Goal: Check status: Check status

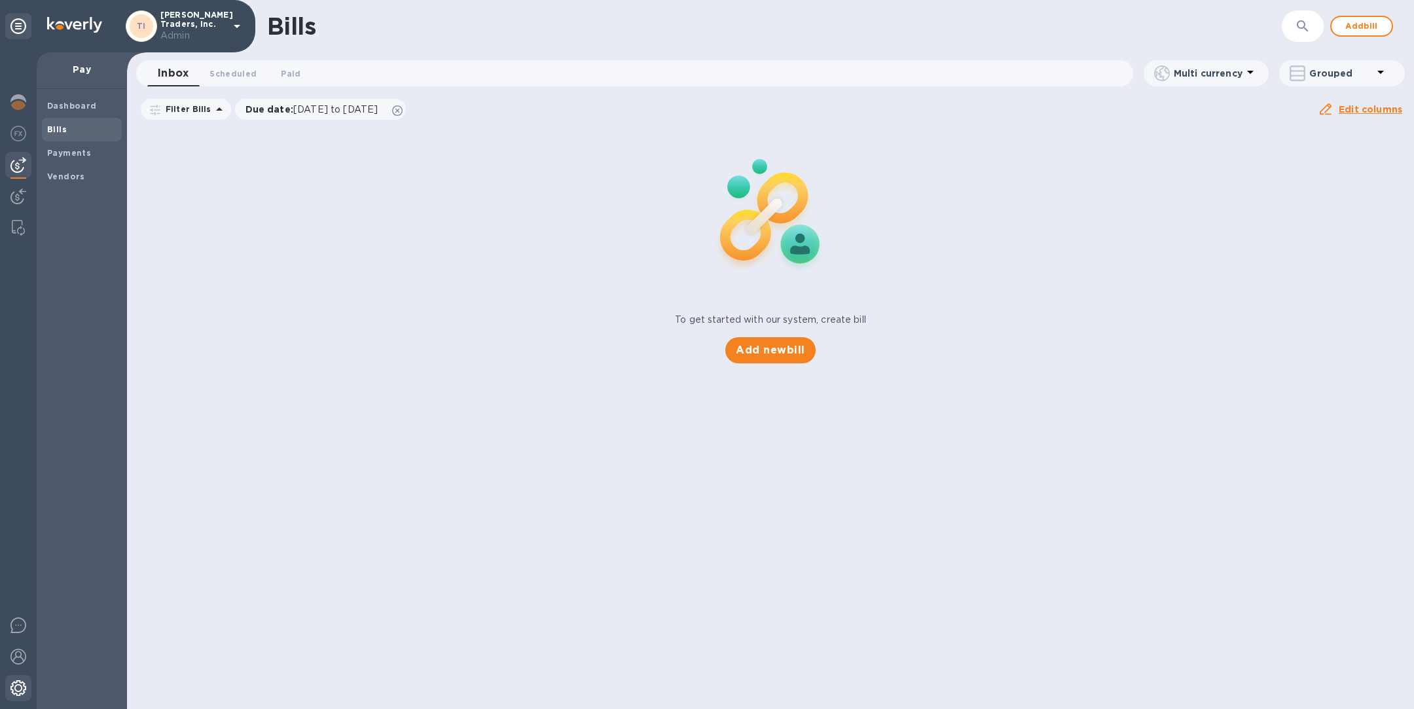
click at [22, 689] on img at bounding box center [18, 688] width 16 height 16
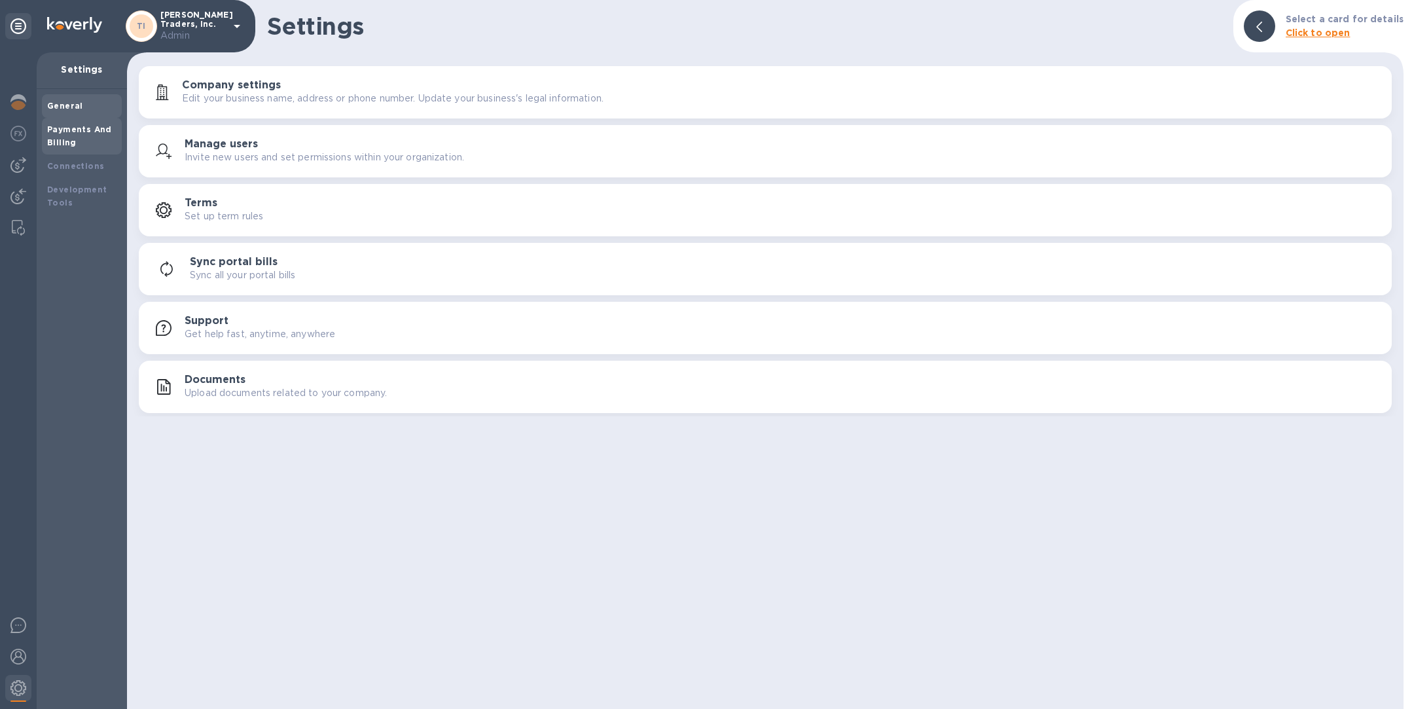
click at [75, 139] on div "Payments And Billing" at bounding box center [81, 136] width 69 height 26
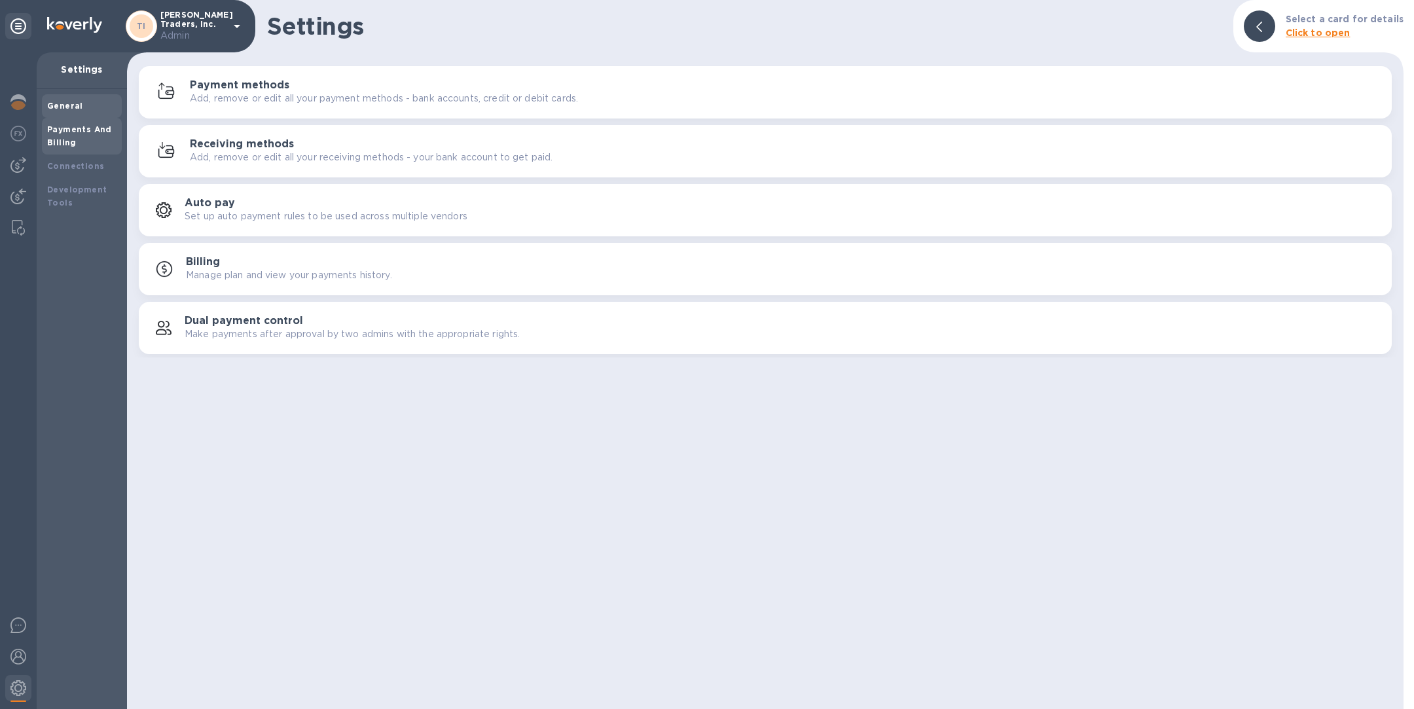
click at [62, 104] on b "General" at bounding box center [65, 106] width 36 height 10
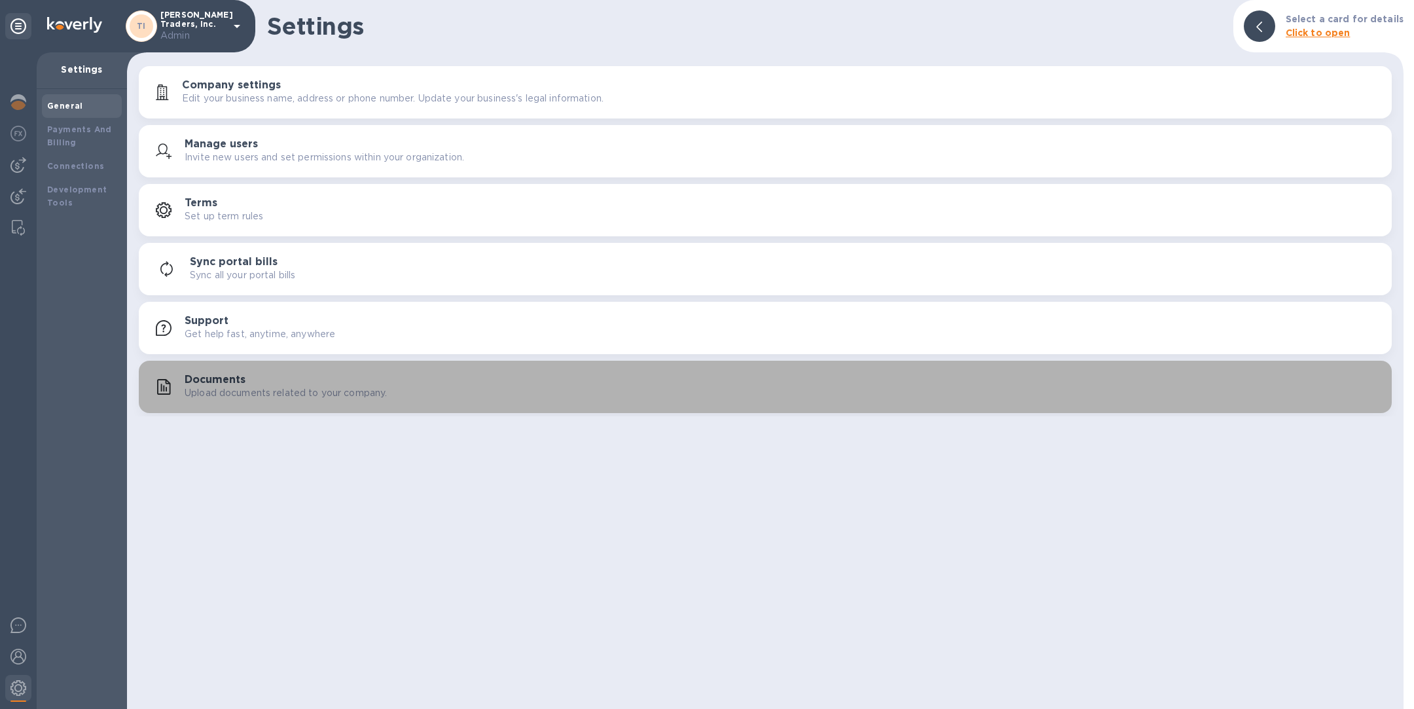
click at [267, 391] on p "Upload documents related to your company." at bounding box center [286, 393] width 202 height 14
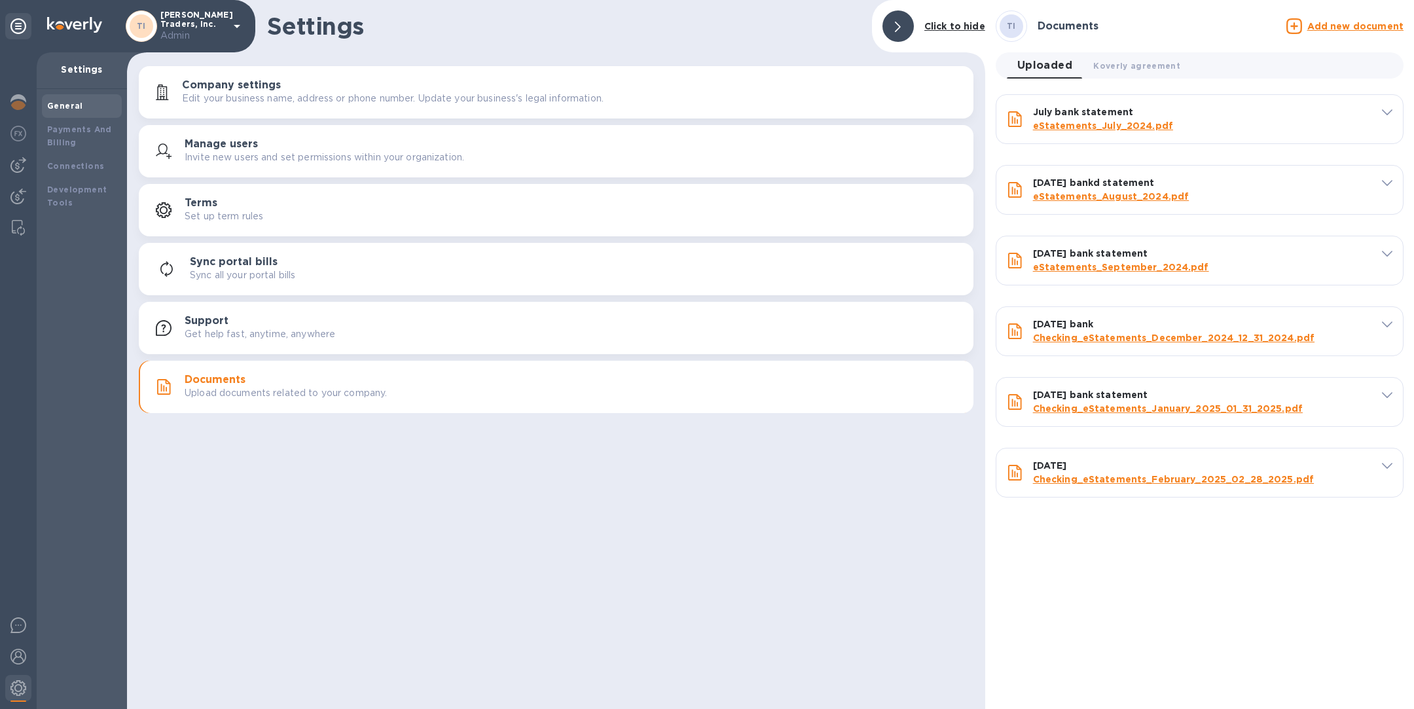
click at [1338, 25] on u "Add new document" at bounding box center [1356, 26] width 96 height 10
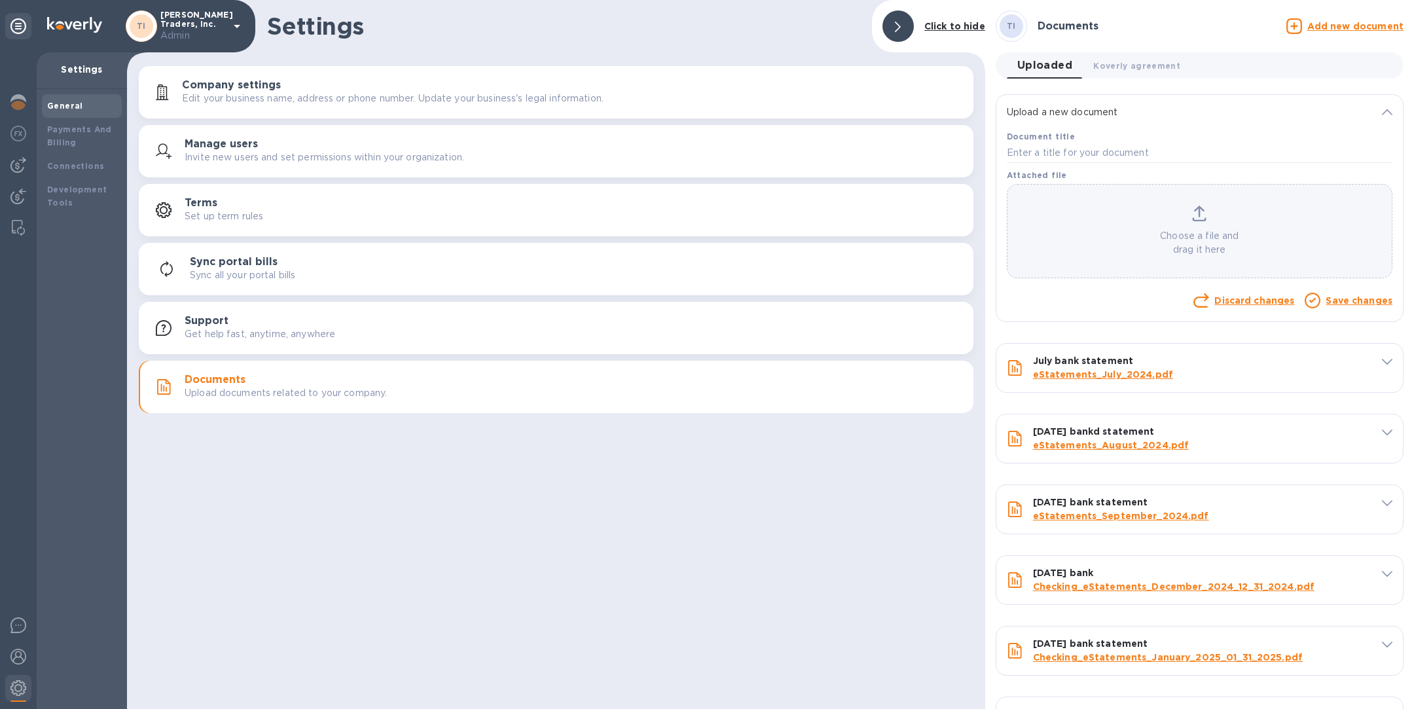
click at [1197, 217] on icon at bounding box center [1199, 212] width 10 height 12
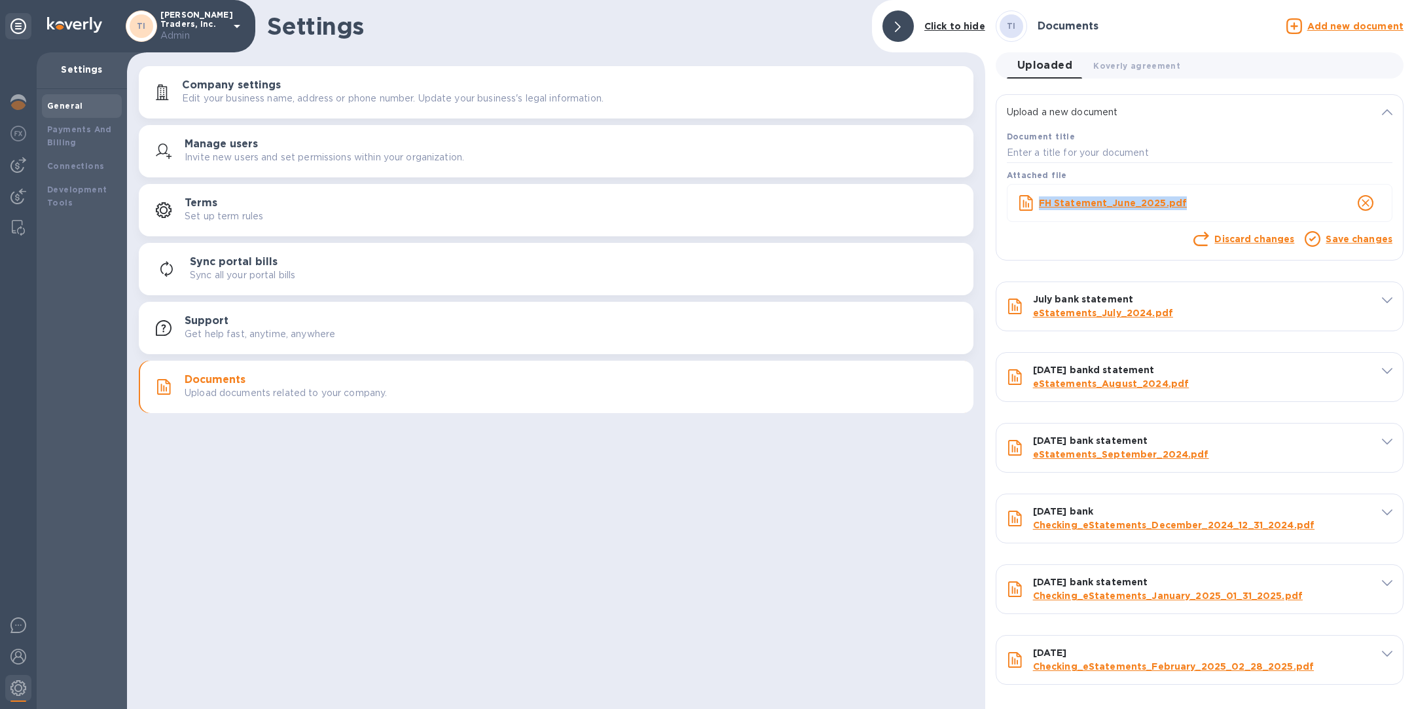
copy b "FH Statement_June_2025.pdf"
drag, startPoint x: 1186, startPoint y: 205, endPoint x: 1037, endPoint y: 200, distance: 148.7
click at [1037, 201] on div "FH Statement_June_2025.pdf" at bounding box center [1180, 203] width 286 height 19
click at [1040, 156] on input "text" at bounding box center [1200, 153] width 386 height 20
paste input "FH Statement_June_2025.pdf"
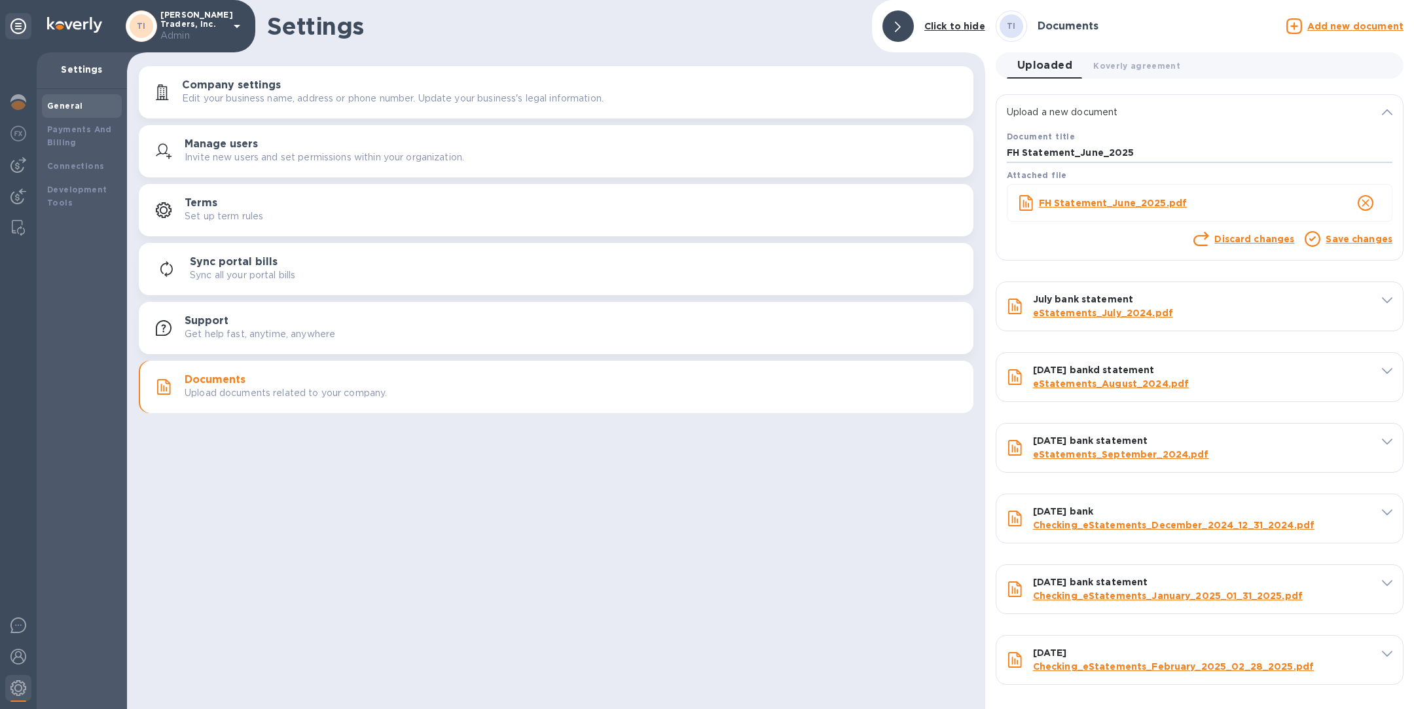
type input "FH Statement_June_2025"
click at [1349, 243] on link "Save changes" at bounding box center [1359, 239] width 67 height 10
click at [1347, 240] on link "Save changes" at bounding box center [1359, 239] width 67 height 10
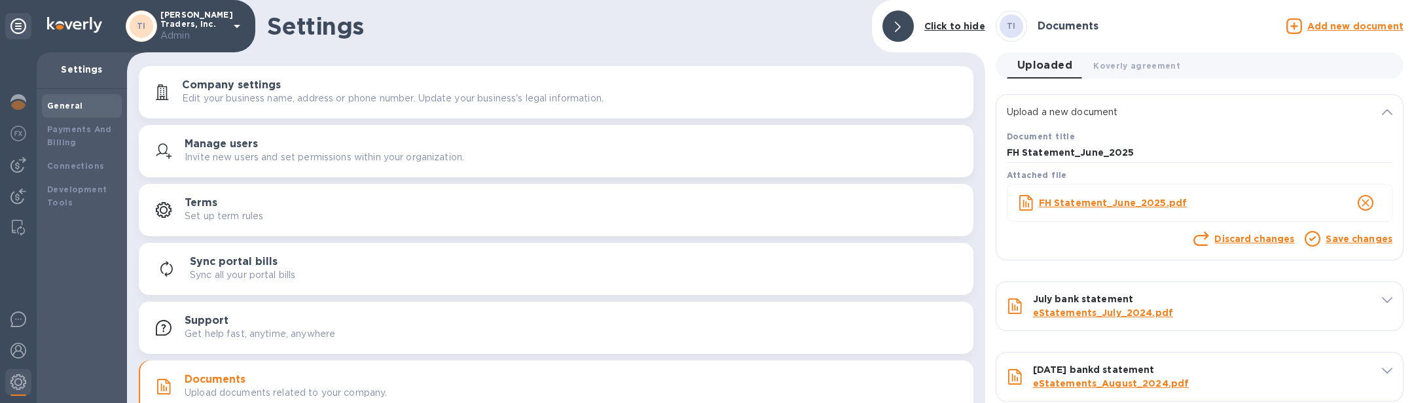
click at [1344, 238] on link "Save changes" at bounding box center [1359, 239] width 67 height 10
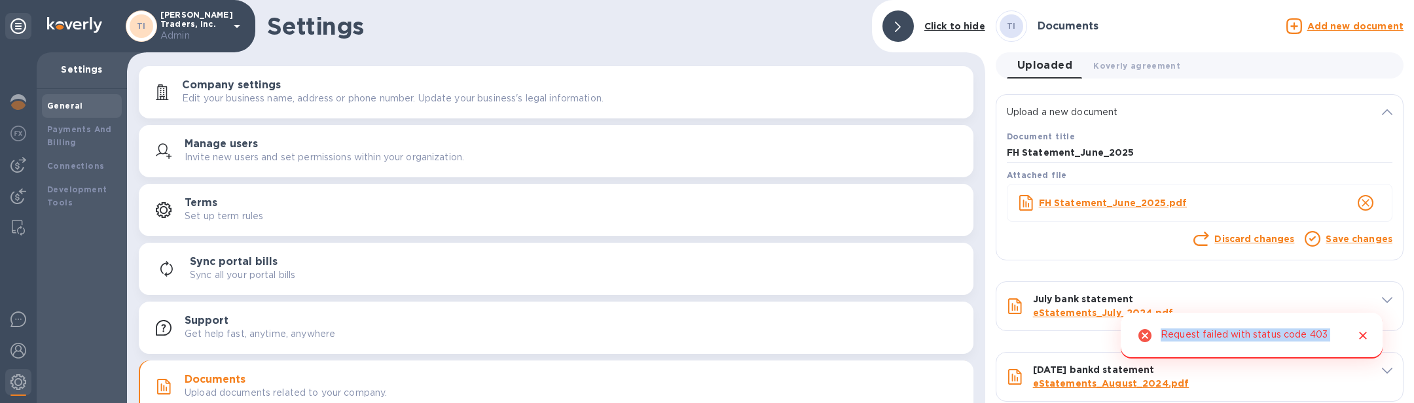
drag, startPoint x: 1161, startPoint y: 331, endPoint x: 1371, endPoint y: 327, distance: 210.2
click at [1371, 327] on div "Request failed with status code 403" at bounding box center [1252, 336] width 262 height 46
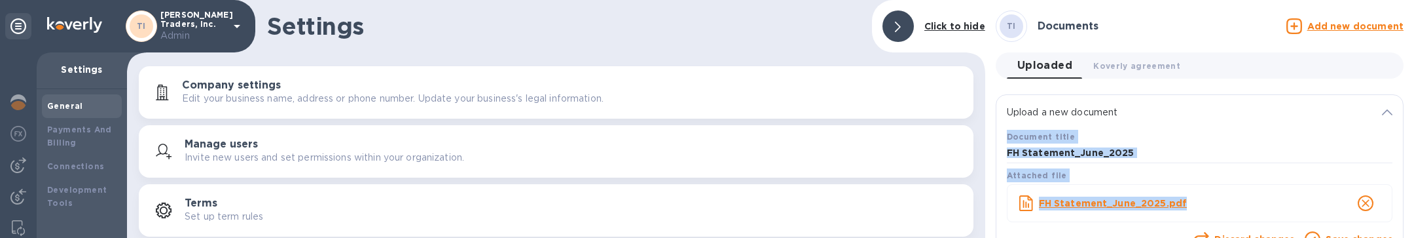
drag, startPoint x: 1021, startPoint y: 236, endPoint x: 1026, endPoint y: 129, distance: 107.5
click at [1026, 129] on div "Document title FH Statement_June_2025 Attached file FH Statement_June_2025.pdf …" at bounding box center [1199, 189] width 391 height 125
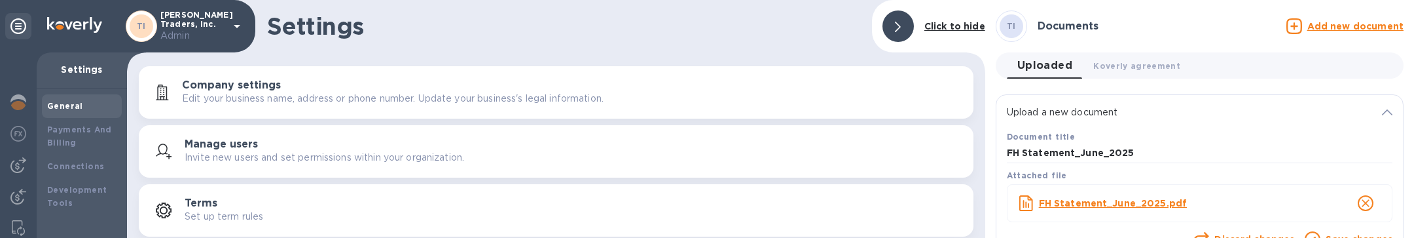
click at [608, 181] on div "Company settings Edit your business name, address or phone number. Update your …" at bounding box center [556, 150] width 858 height 175
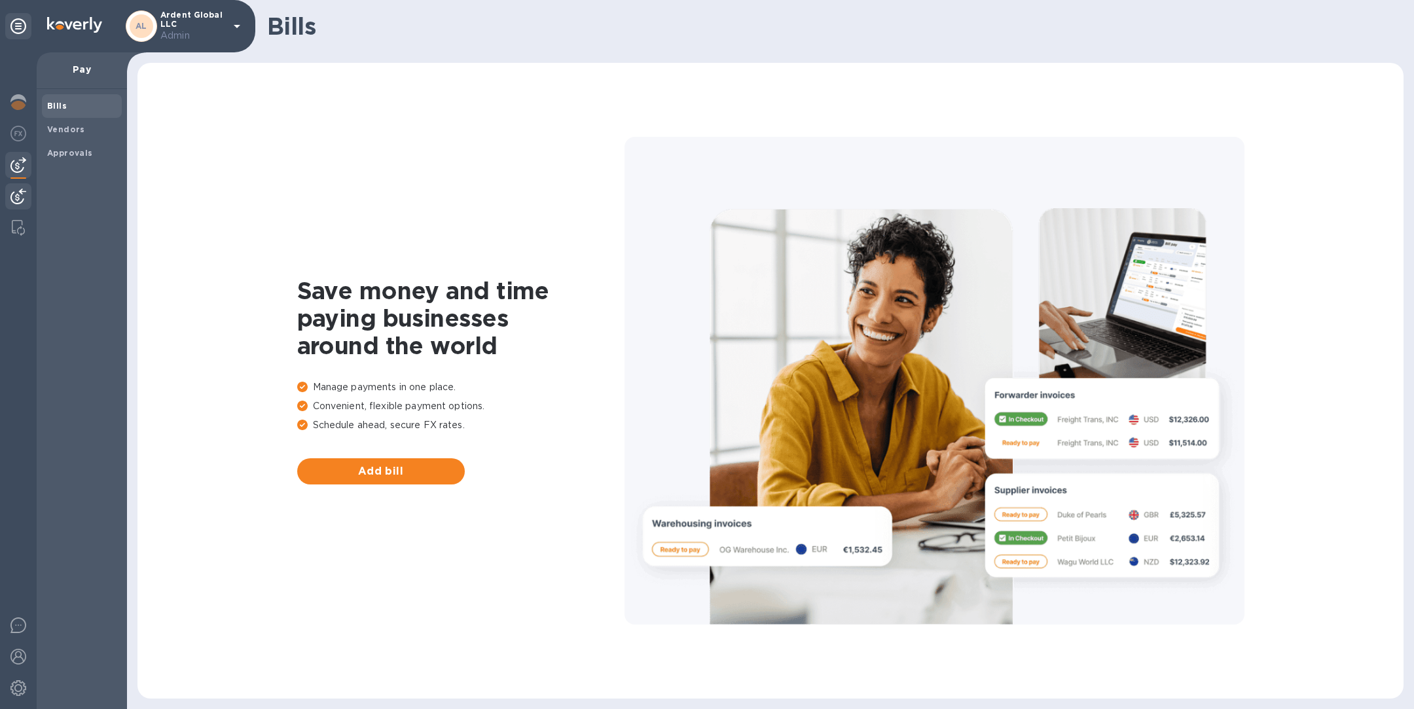
click at [18, 199] on img at bounding box center [18, 197] width 16 height 16
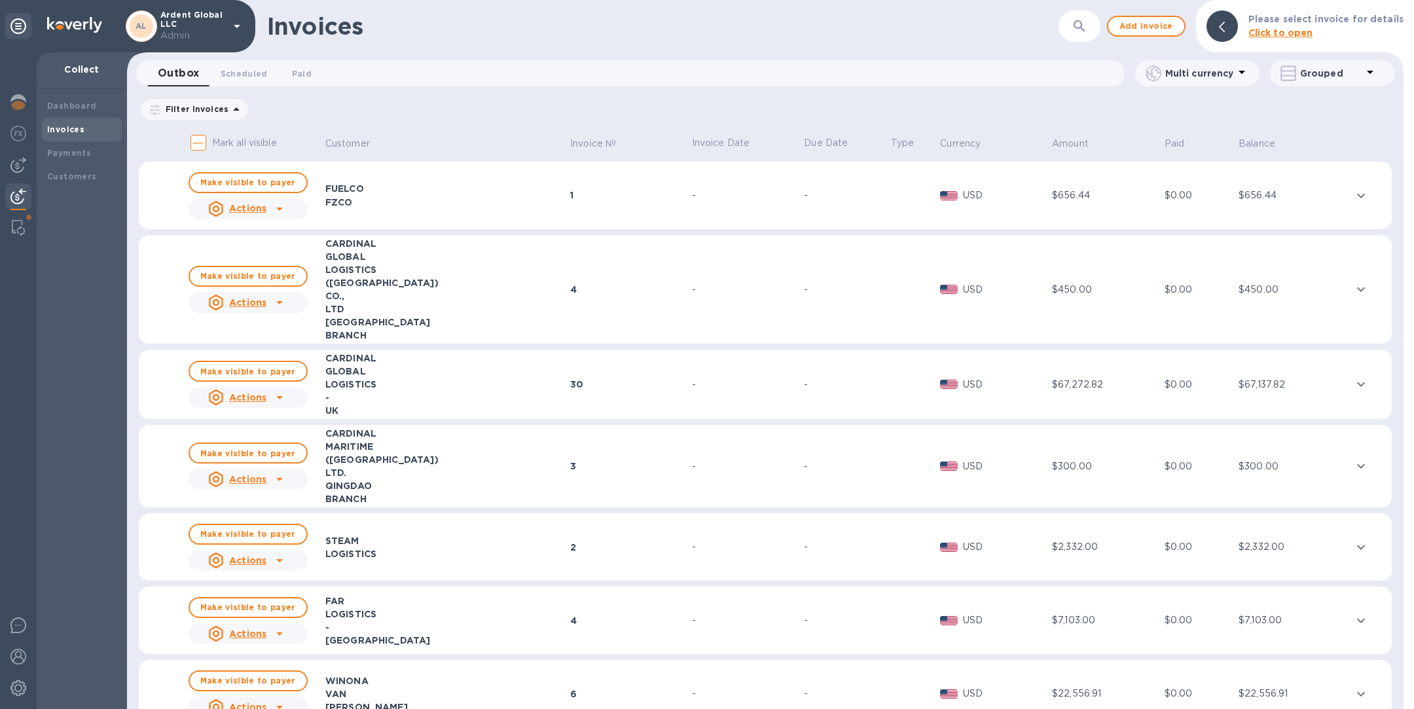
click at [1082, 34] on button "button" at bounding box center [1079, 25] width 31 height 31
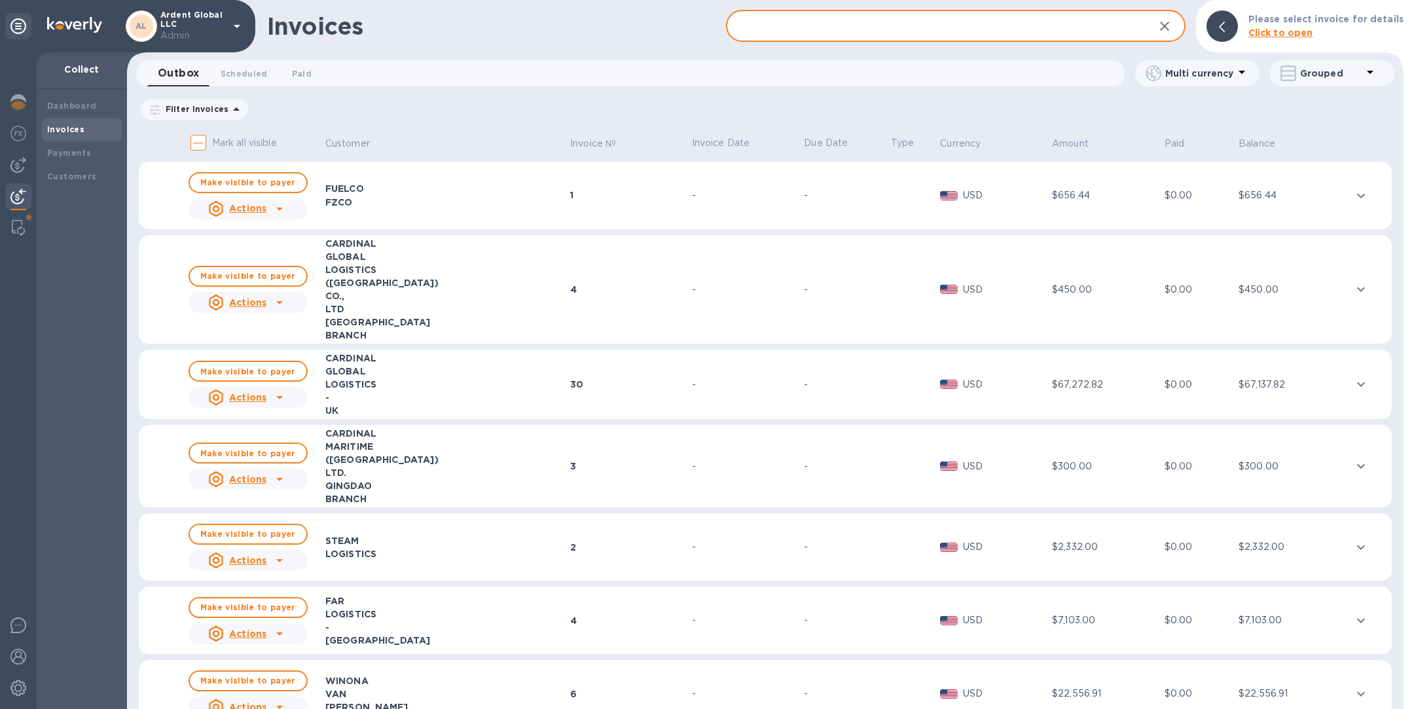
paste input "IN-05507"
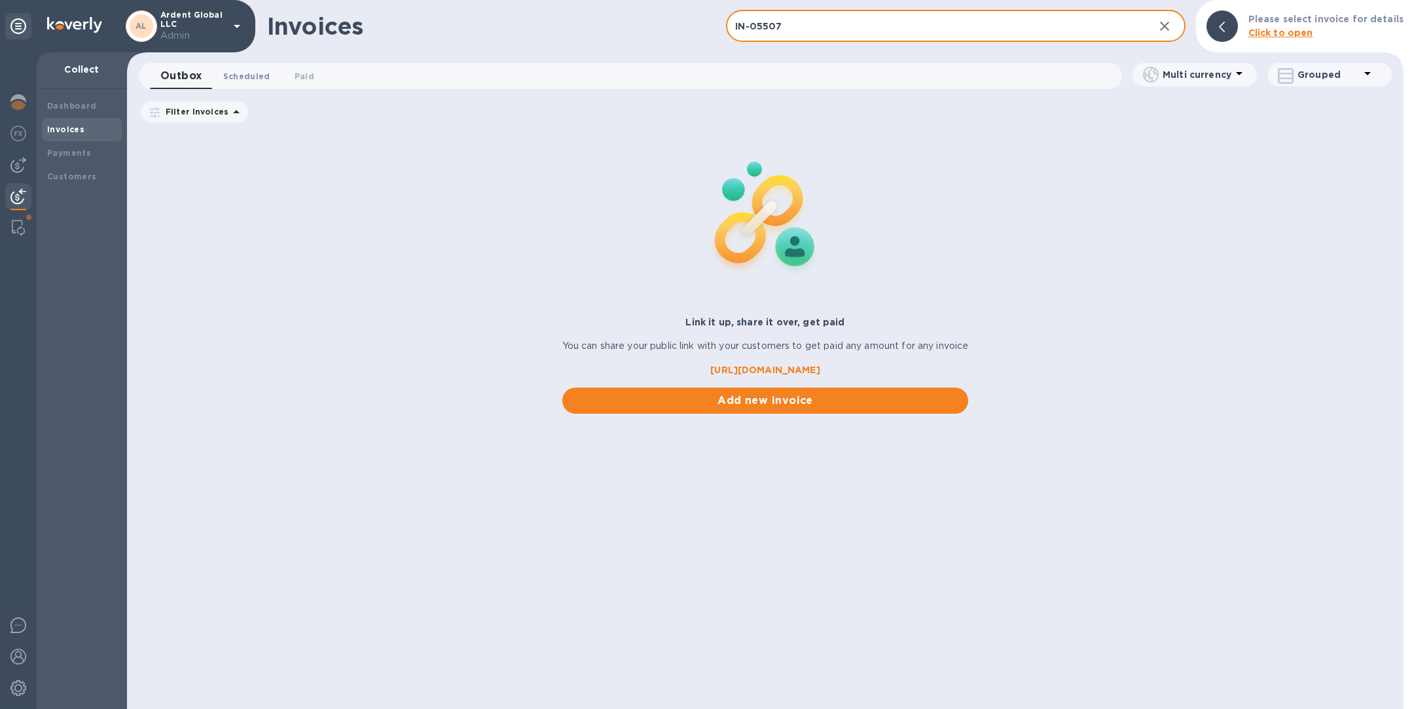
type input "IN-05507"
click at [240, 72] on span "Scheduled 0" at bounding box center [246, 76] width 47 height 14
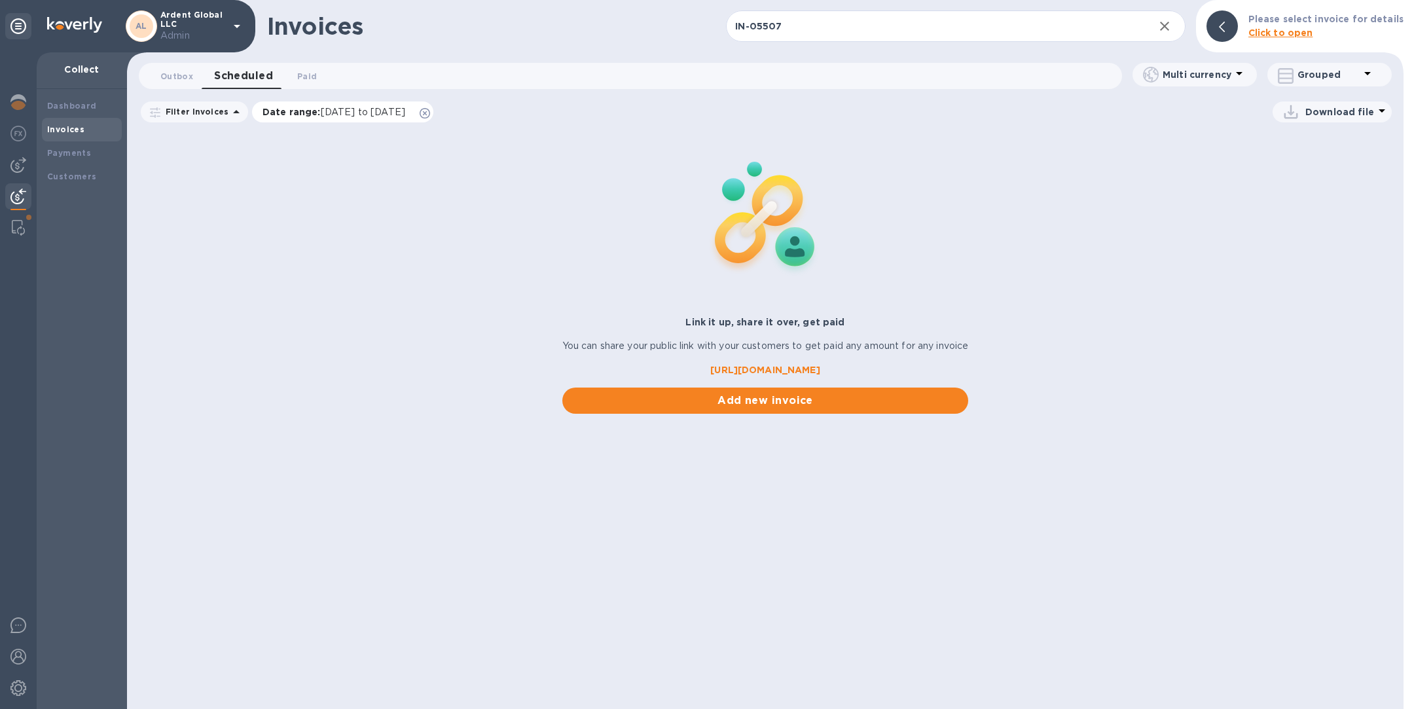
click at [430, 113] on icon at bounding box center [425, 113] width 10 height 10
click at [306, 75] on span "Paid 0" at bounding box center [307, 76] width 20 height 14
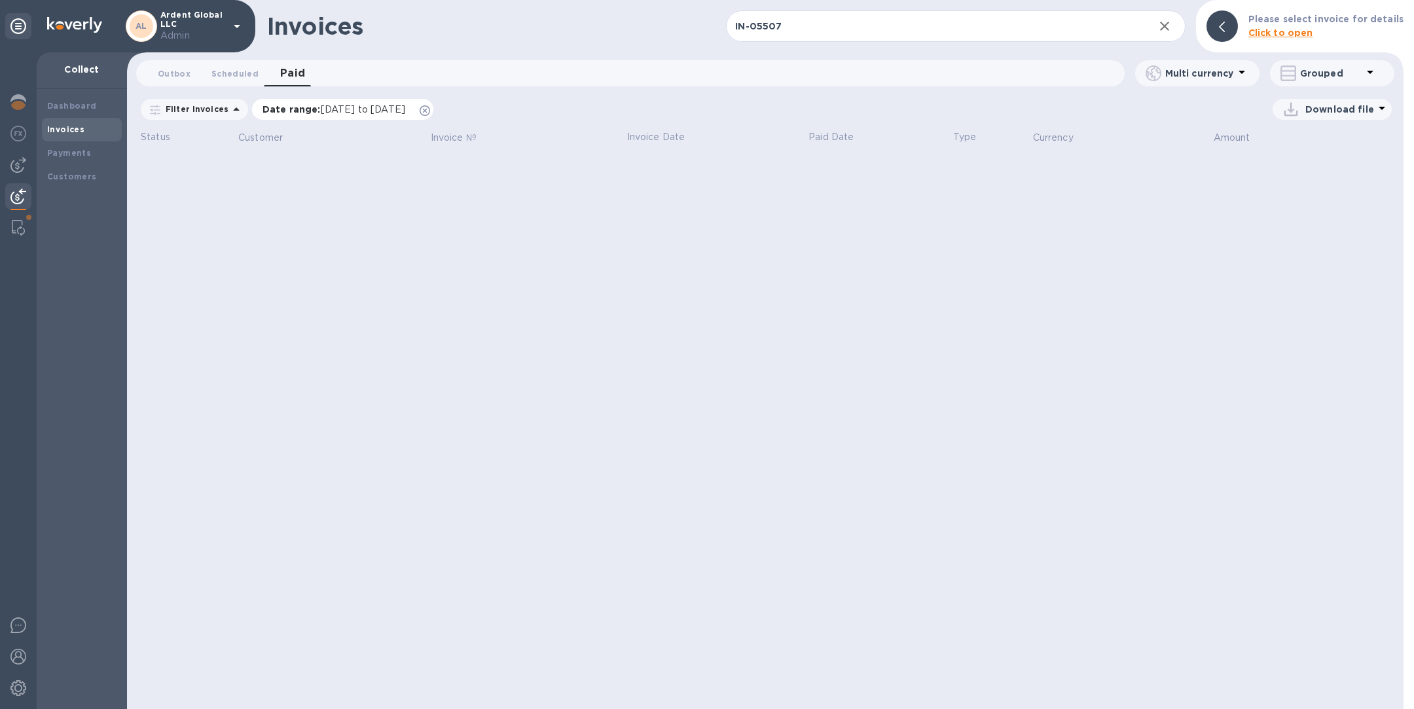
click at [430, 109] on icon at bounding box center [425, 110] width 10 height 10
click at [16, 230] on img at bounding box center [18, 228] width 13 height 16
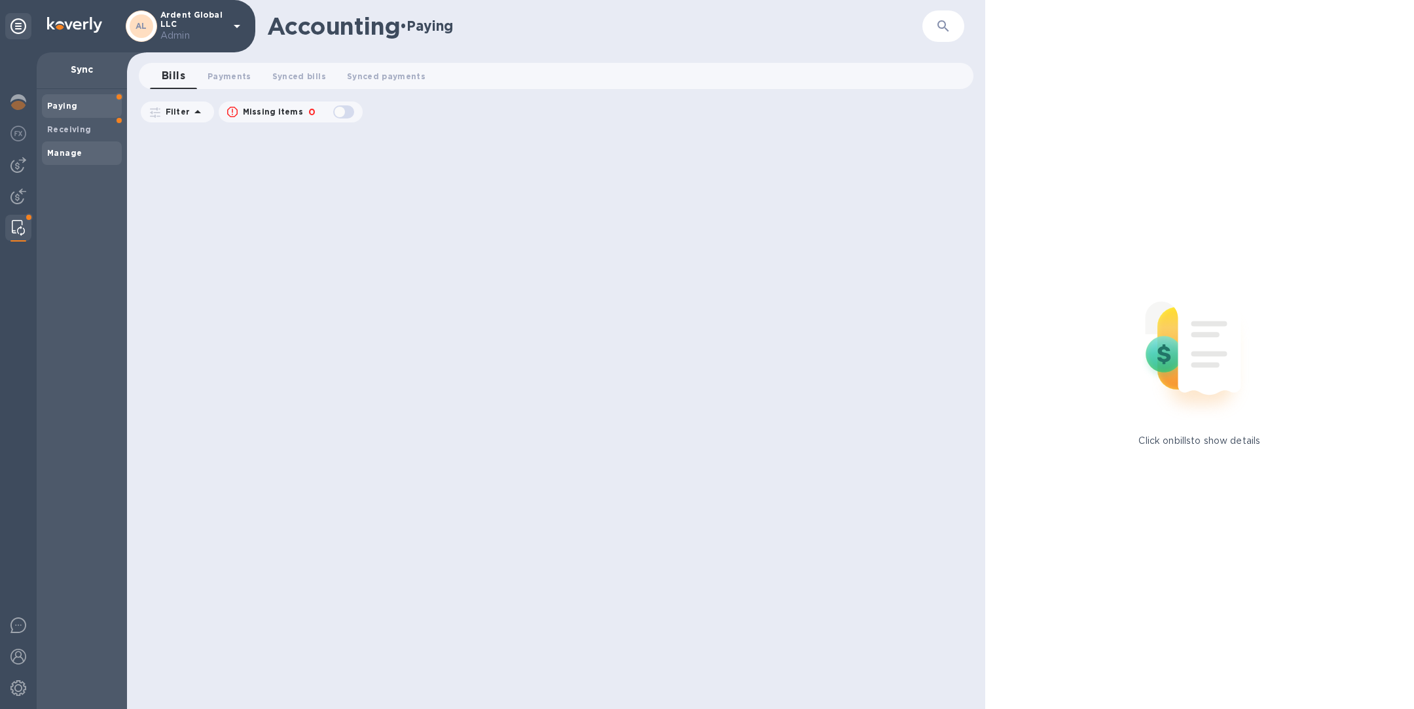
click at [86, 147] on span "Manage" at bounding box center [81, 153] width 69 height 13
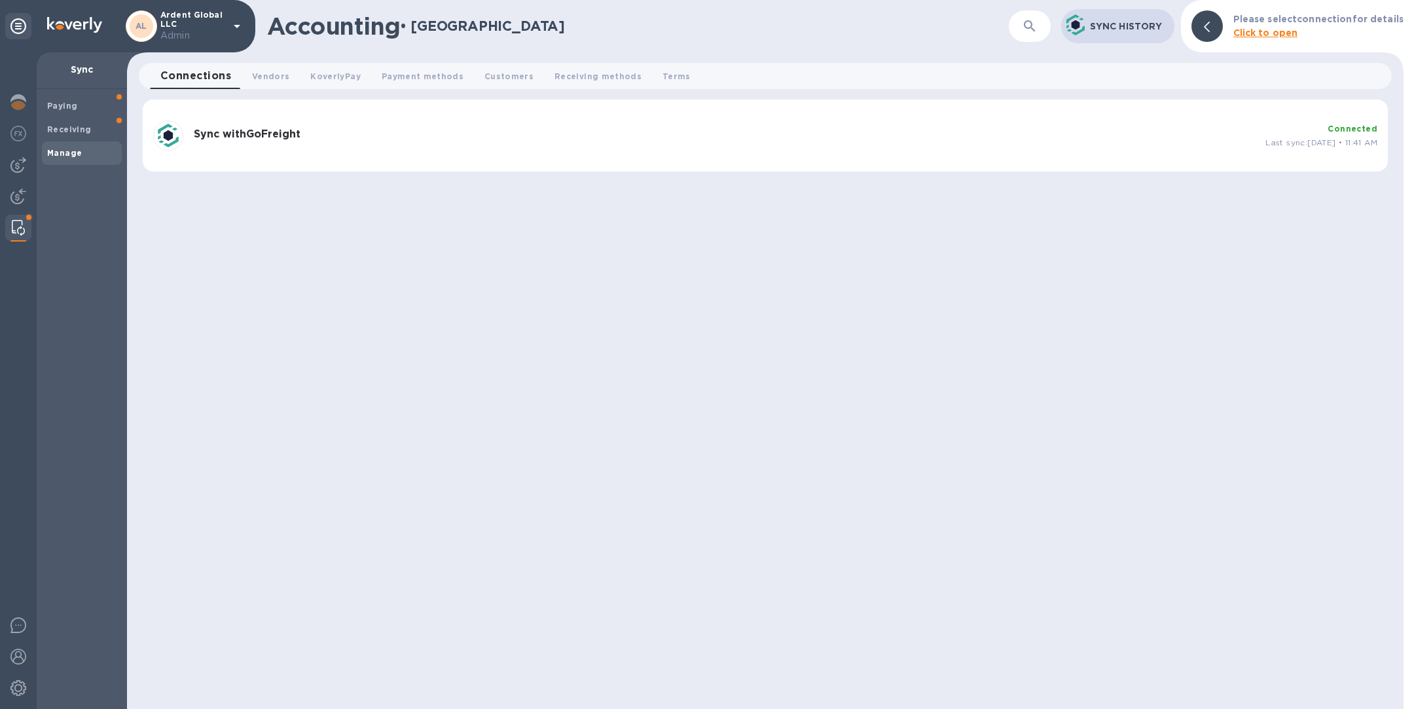
click at [410, 144] on div "Sync with GoFreight" at bounding box center [725, 136] width 1072 height 26
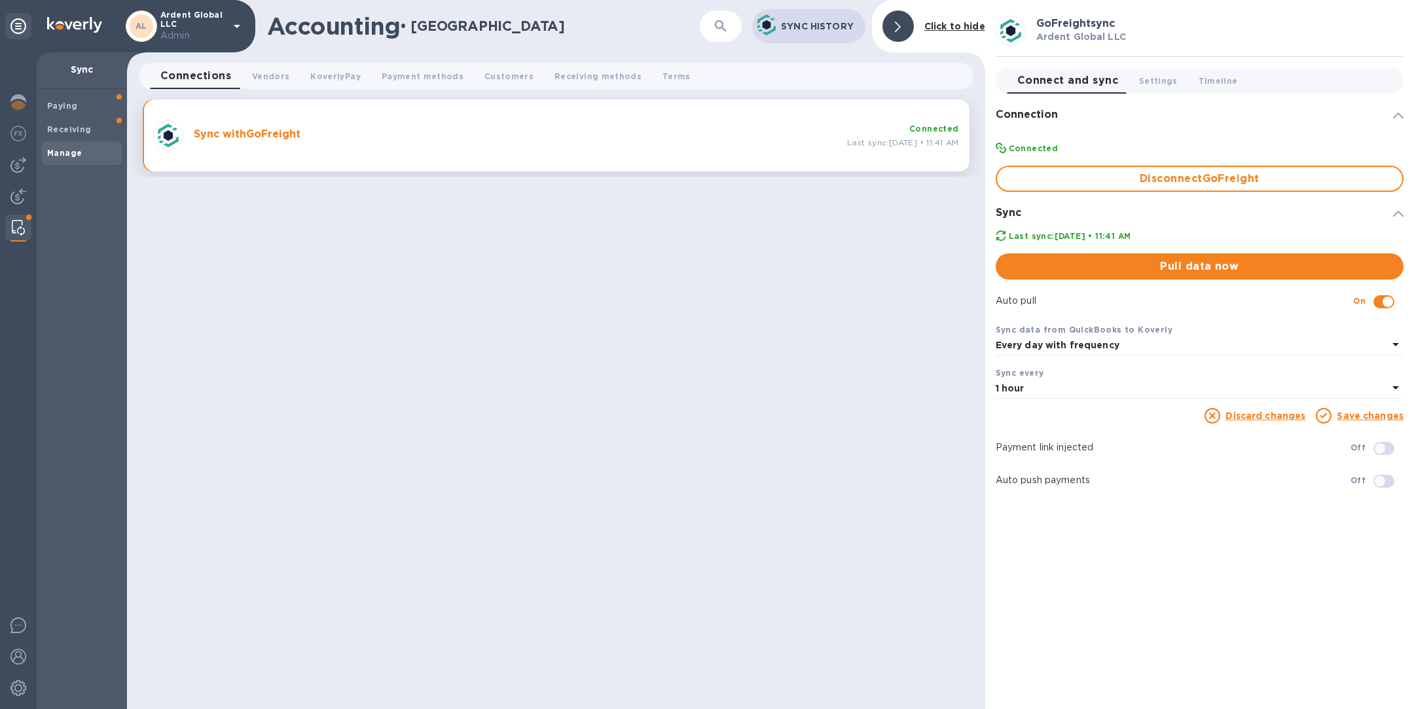
click at [1112, 348] on b "Every day with frequency" at bounding box center [1058, 345] width 124 height 10
click at [907, 405] on div "Accounting • Manage ​ Sync History Click to hide Connections 0 Vendors 0 Koverl…" at bounding box center [556, 354] width 858 height 709
click at [1397, 390] on icon at bounding box center [1396, 388] width 16 height 16
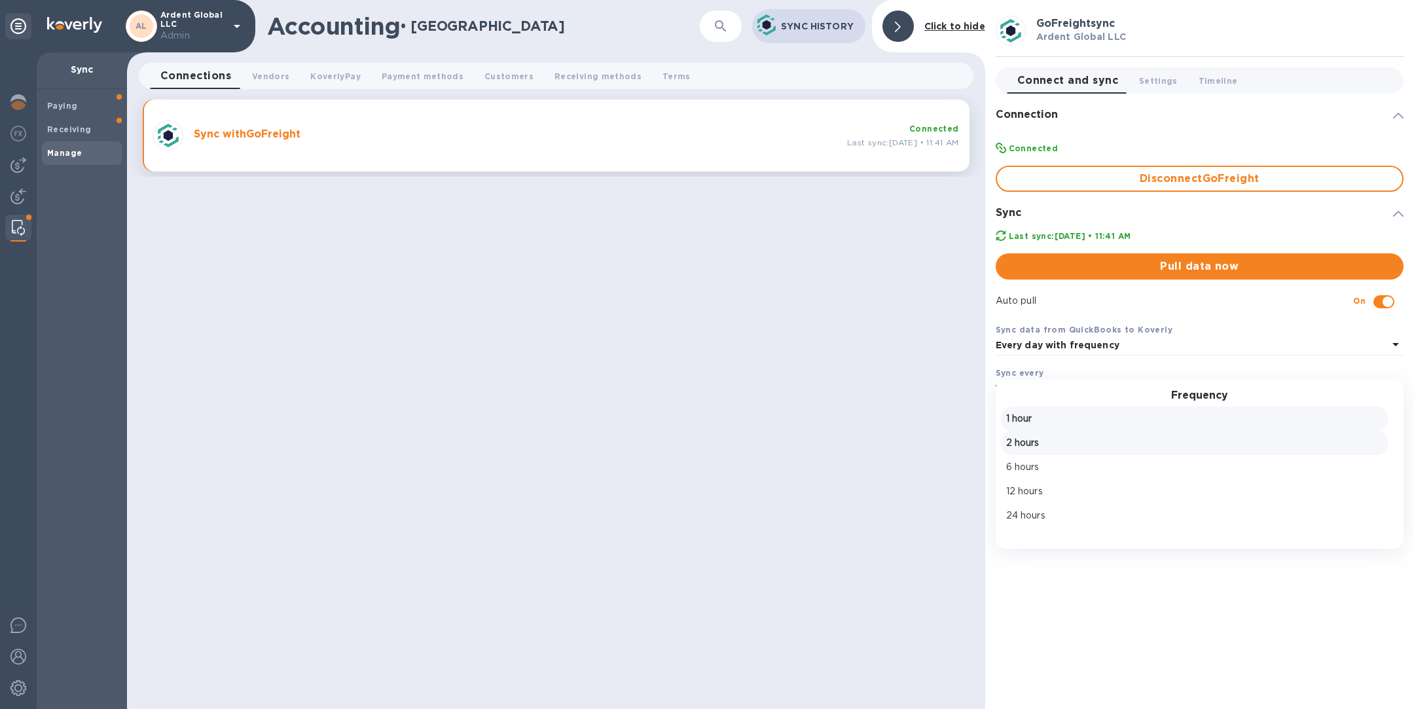
click at [1084, 450] on p "2 hours" at bounding box center [1194, 443] width 377 height 14
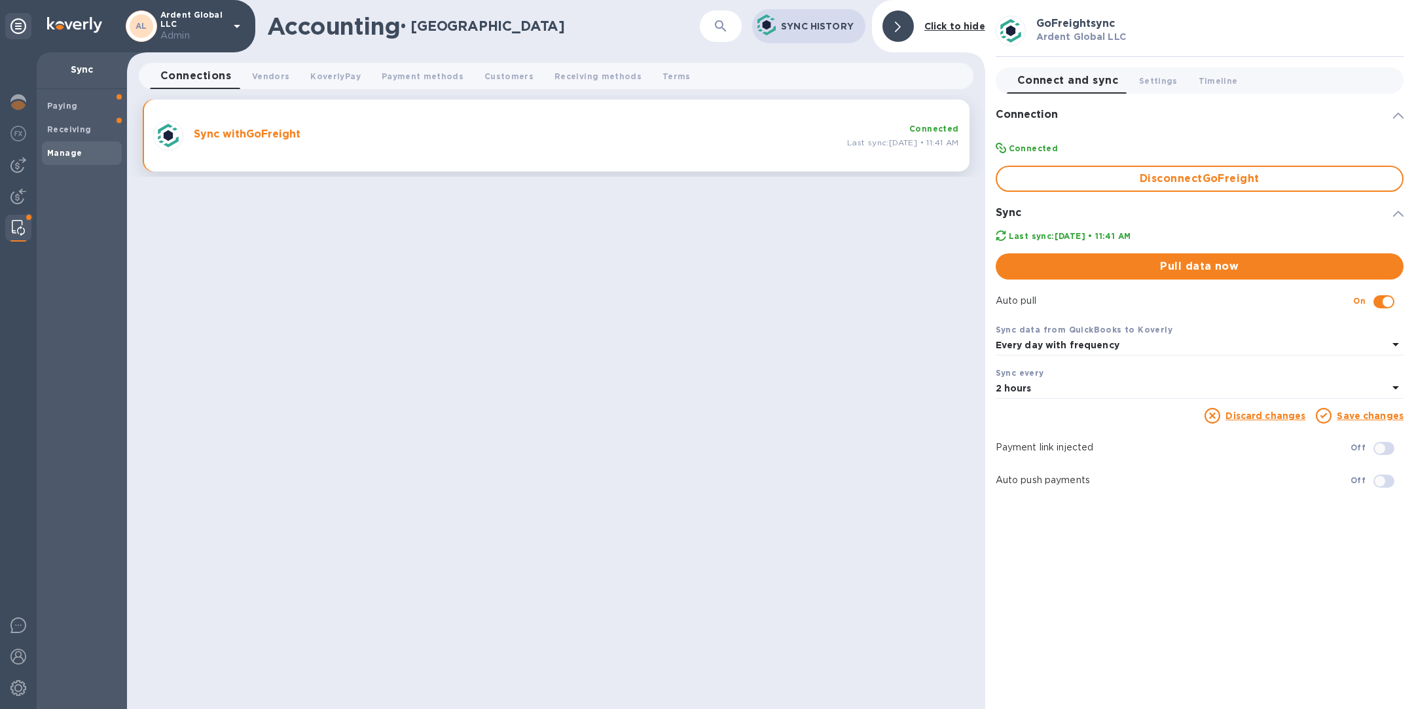
click at [1357, 415] on link "Save changes" at bounding box center [1370, 416] width 67 height 10
click at [1217, 268] on span "Pull data now" at bounding box center [1199, 267] width 387 height 16
click at [19, 195] on img at bounding box center [18, 197] width 16 height 16
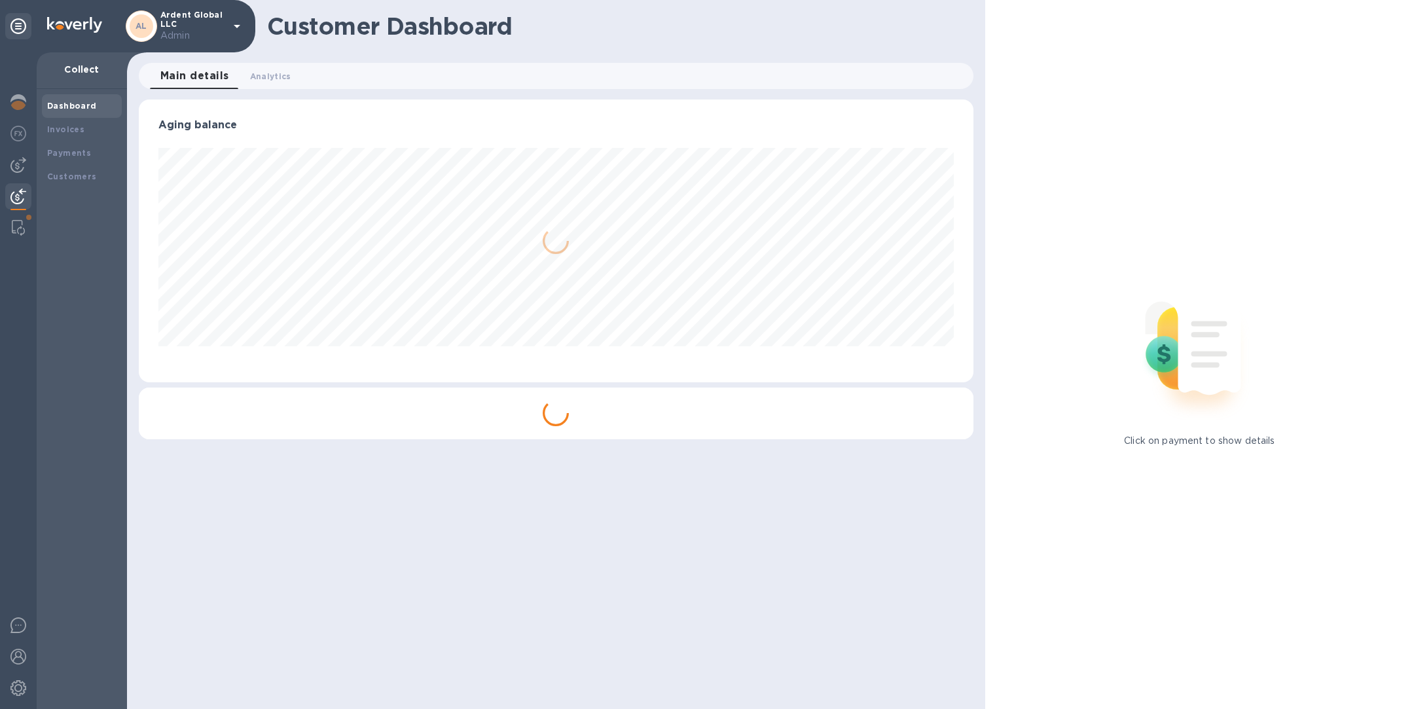
scroll to position [283, 834]
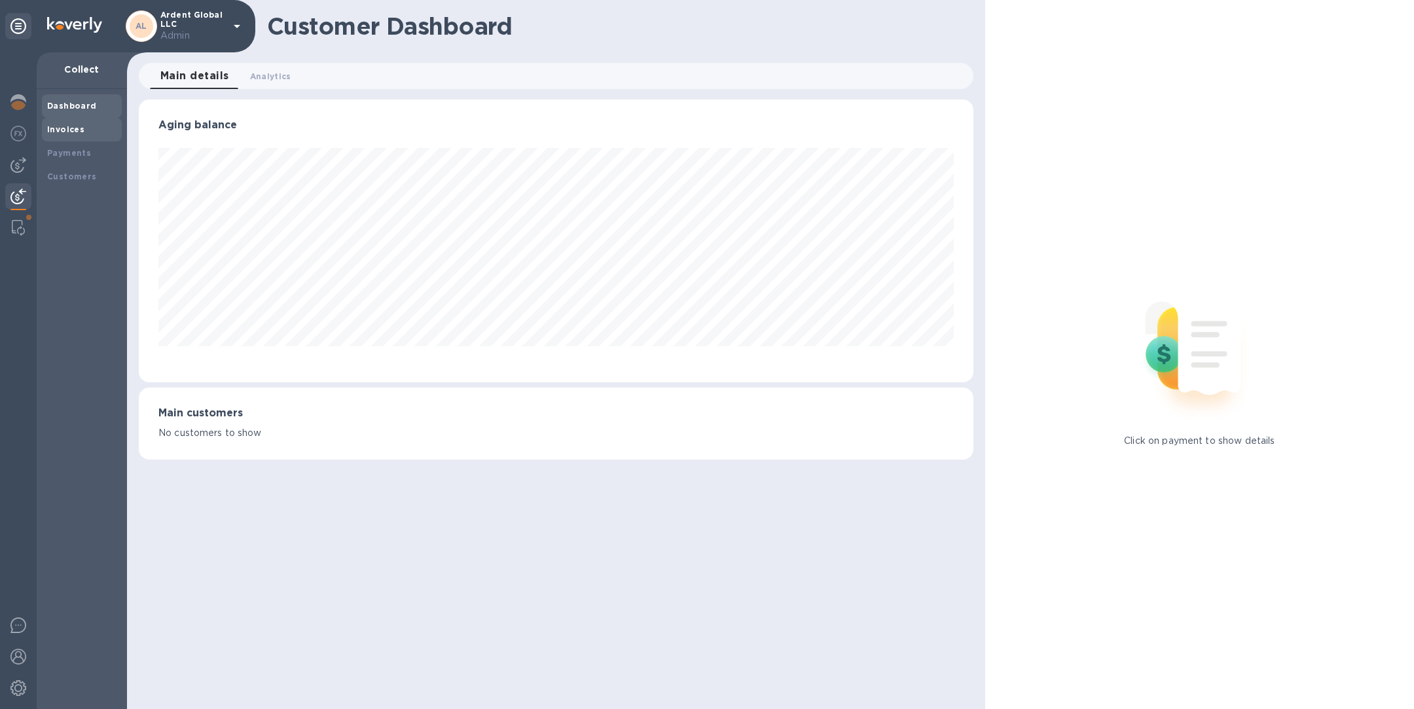
click at [78, 126] on b "Invoices" at bounding box center [65, 129] width 37 height 10
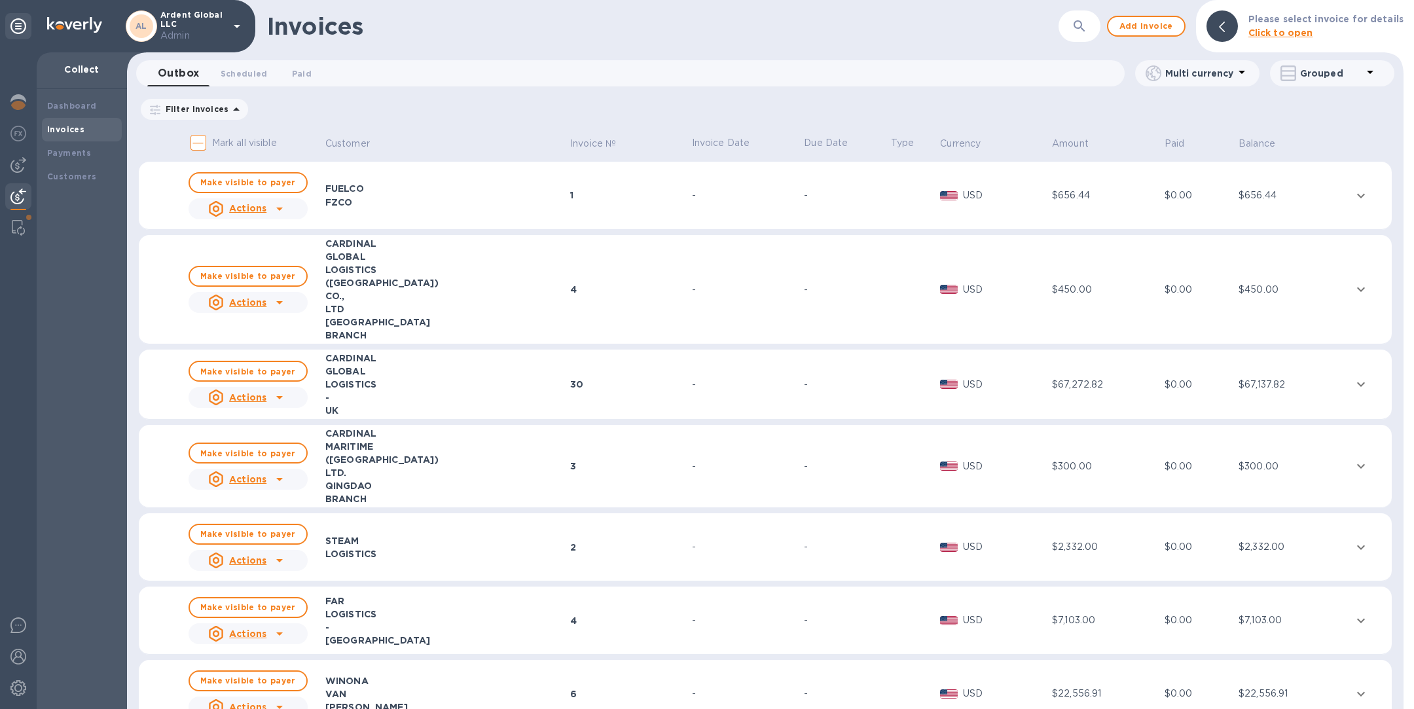
click at [1088, 26] on icon "button" at bounding box center [1080, 26] width 16 height 16
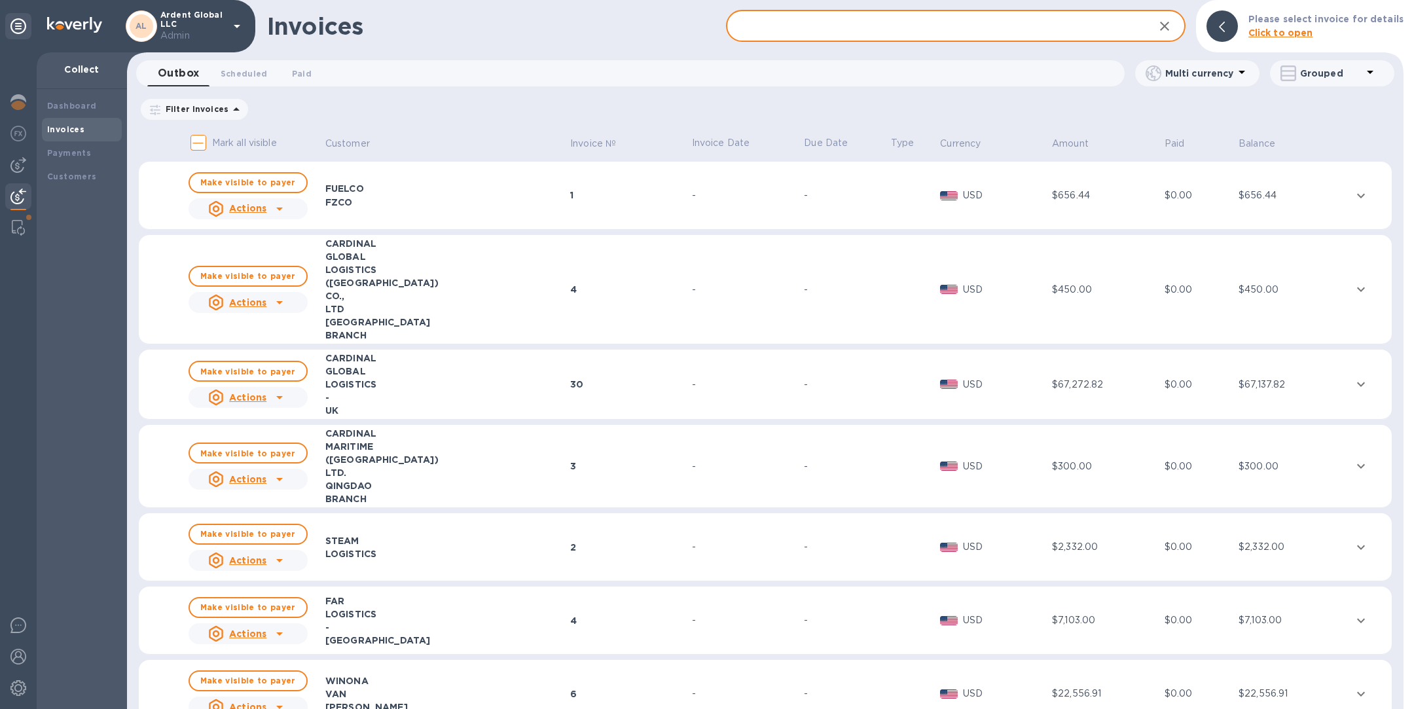
paste input "IN-05507"
type input "IN-05507"
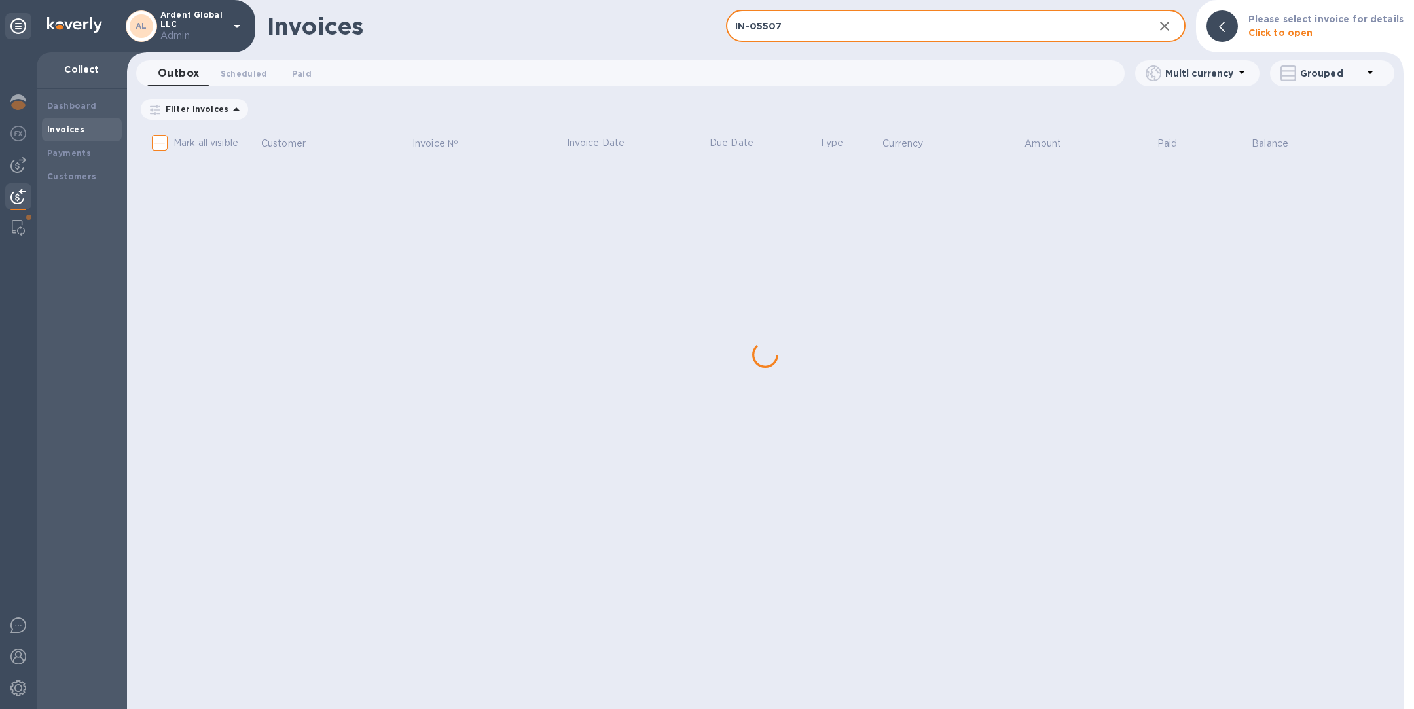
checkbox input "true"
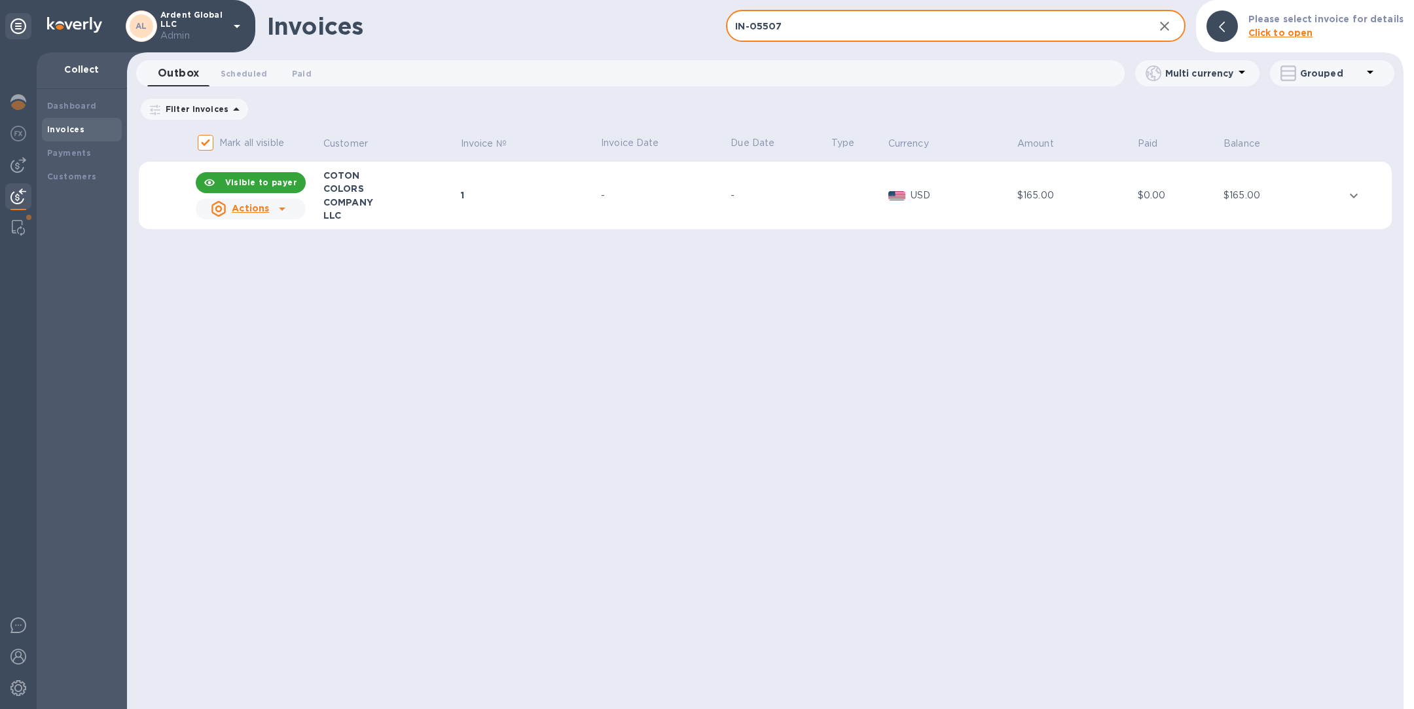
type input "IN-05507"
click at [693, 183] on td "-" at bounding box center [664, 196] width 130 height 68
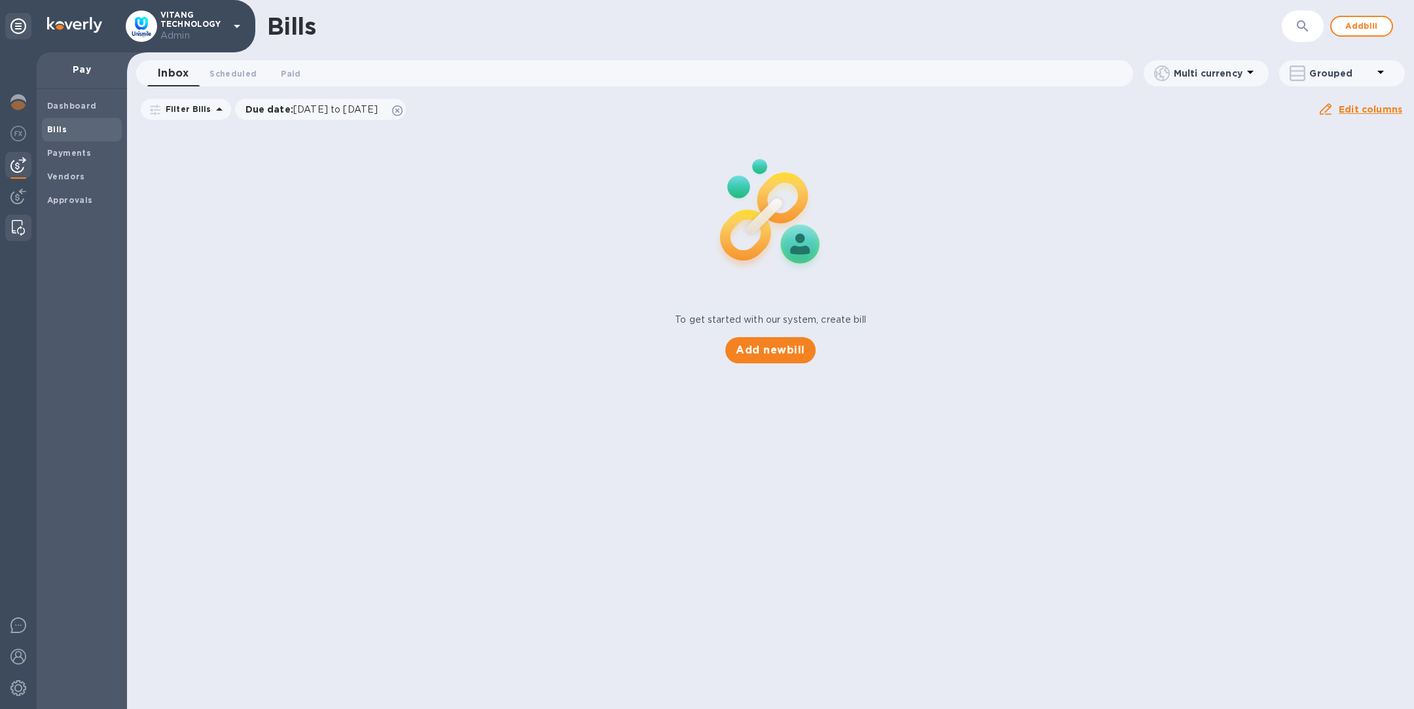
click at [18, 227] on img at bounding box center [18, 228] width 13 height 16
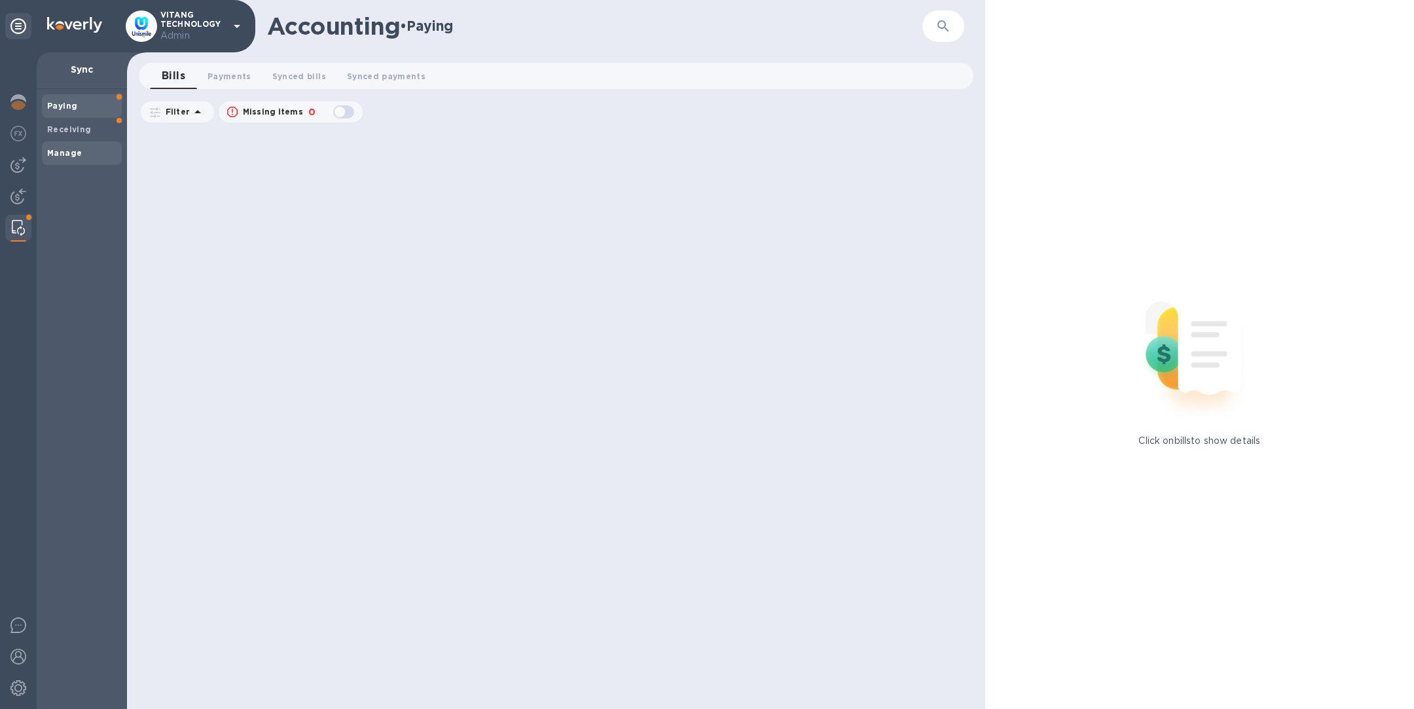
click at [78, 154] on b "Manage" at bounding box center [64, 153] width 35 height 10
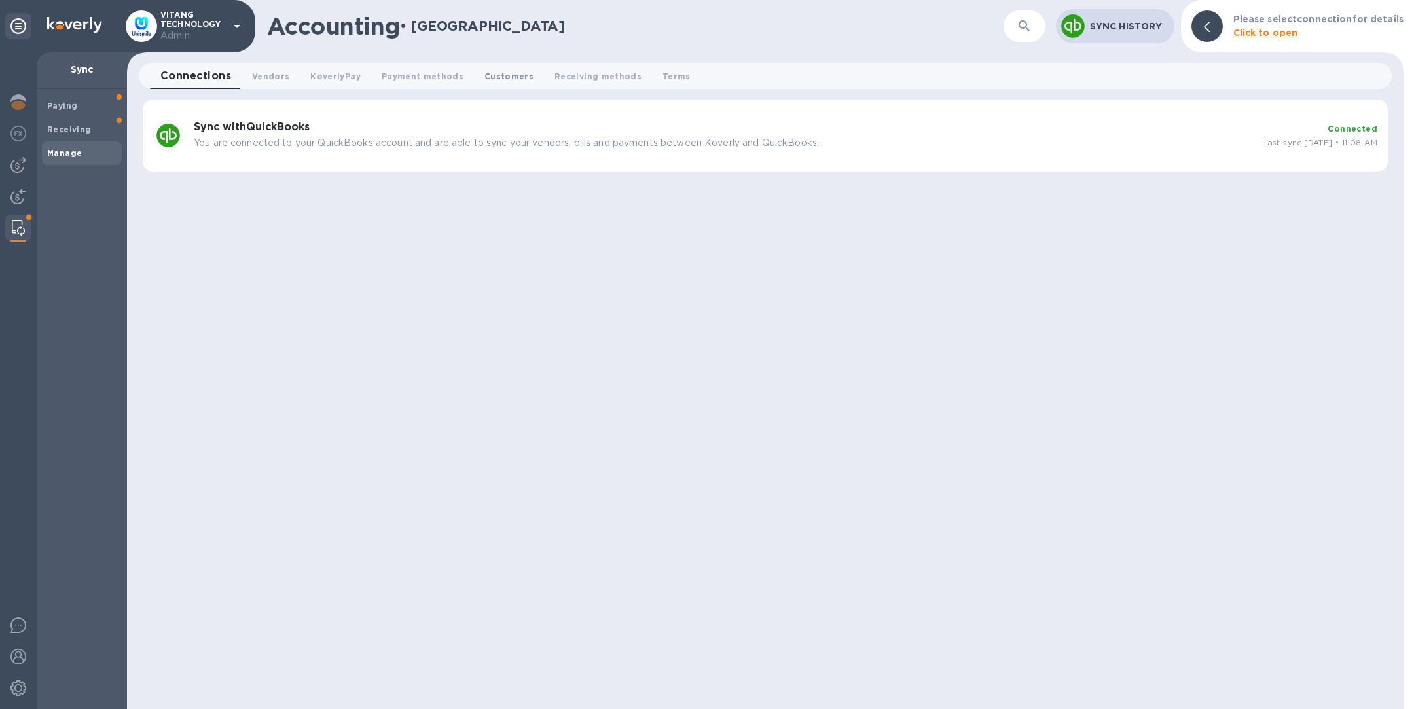
click at [488, 79] on span "Customers 0" at bounding box center [509, 76] width 49 height 14
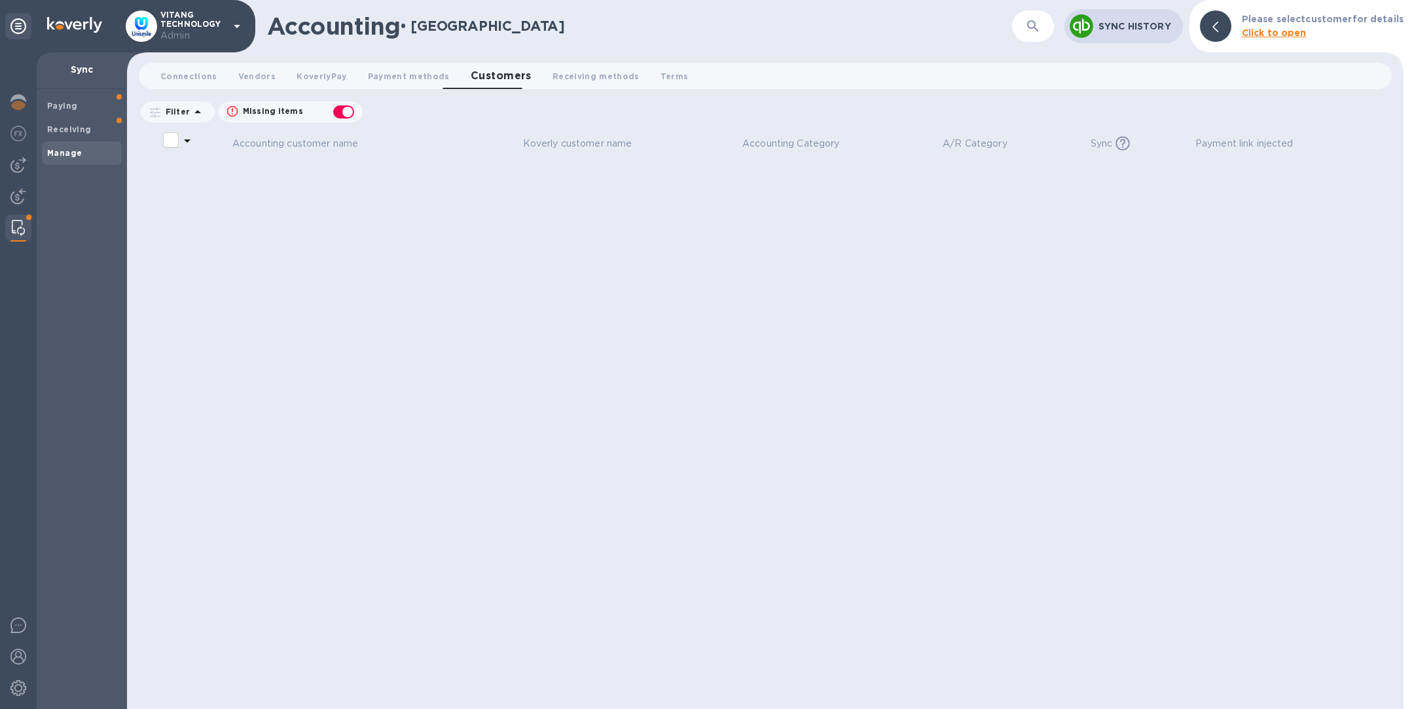
checkbox input "false"
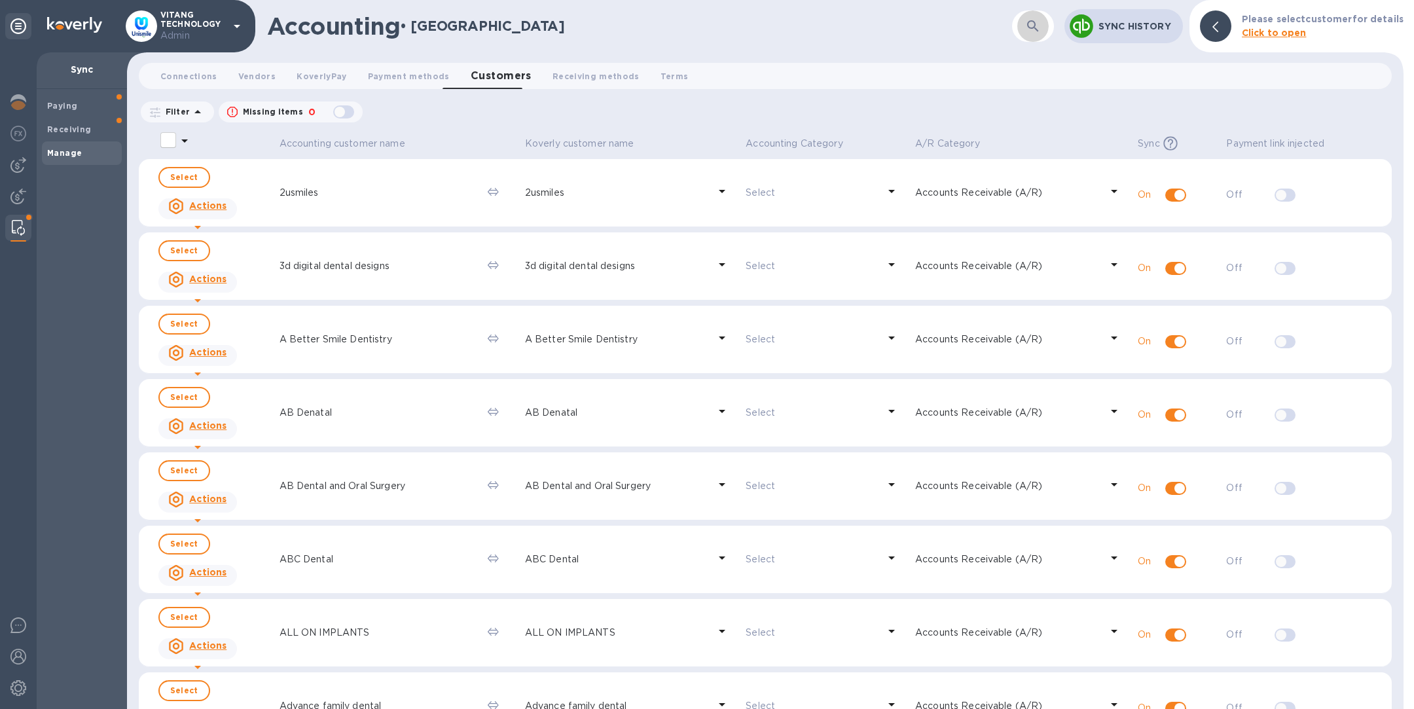
click at [1041, 29] on icon "button" at bounding box center [1033, 26] width 16 height 16
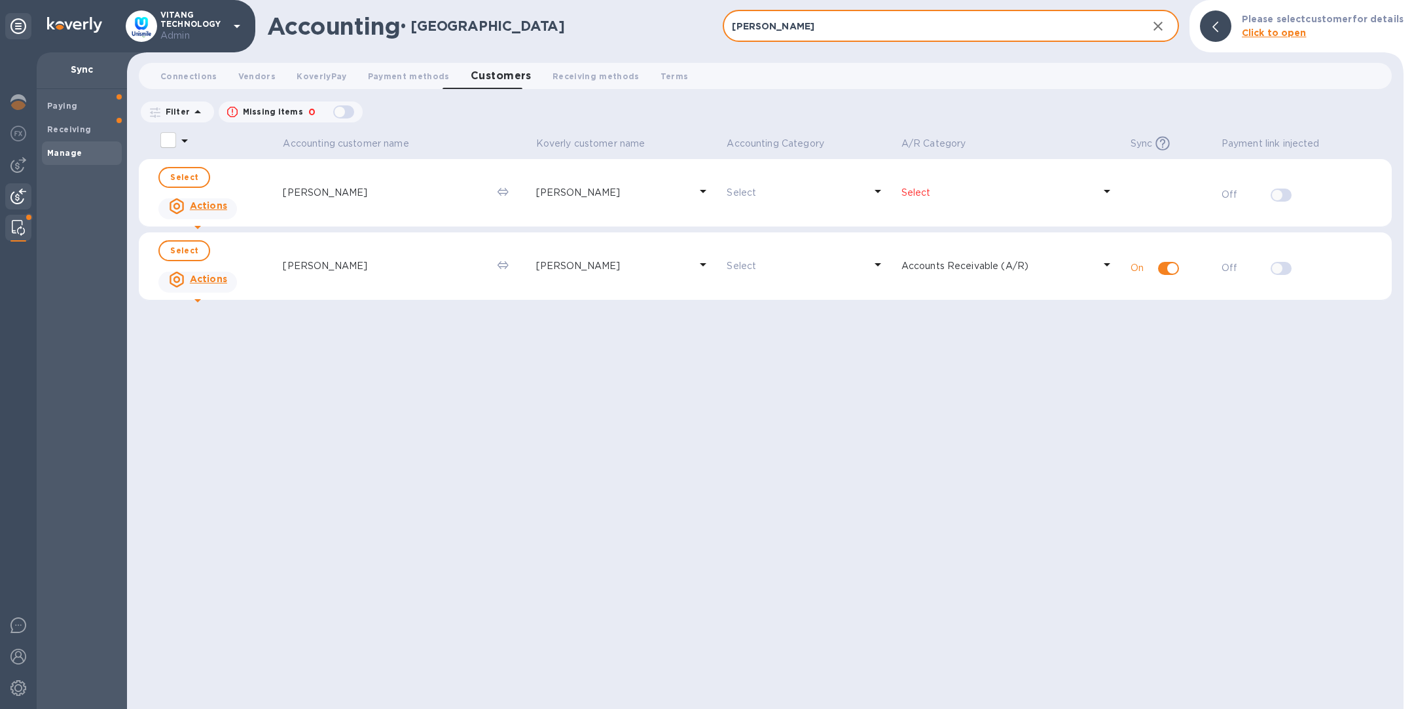
type input "[PERSON_NAME]"
click at [20, 202] on img at bounding box center [18, 197] width 16 height 16
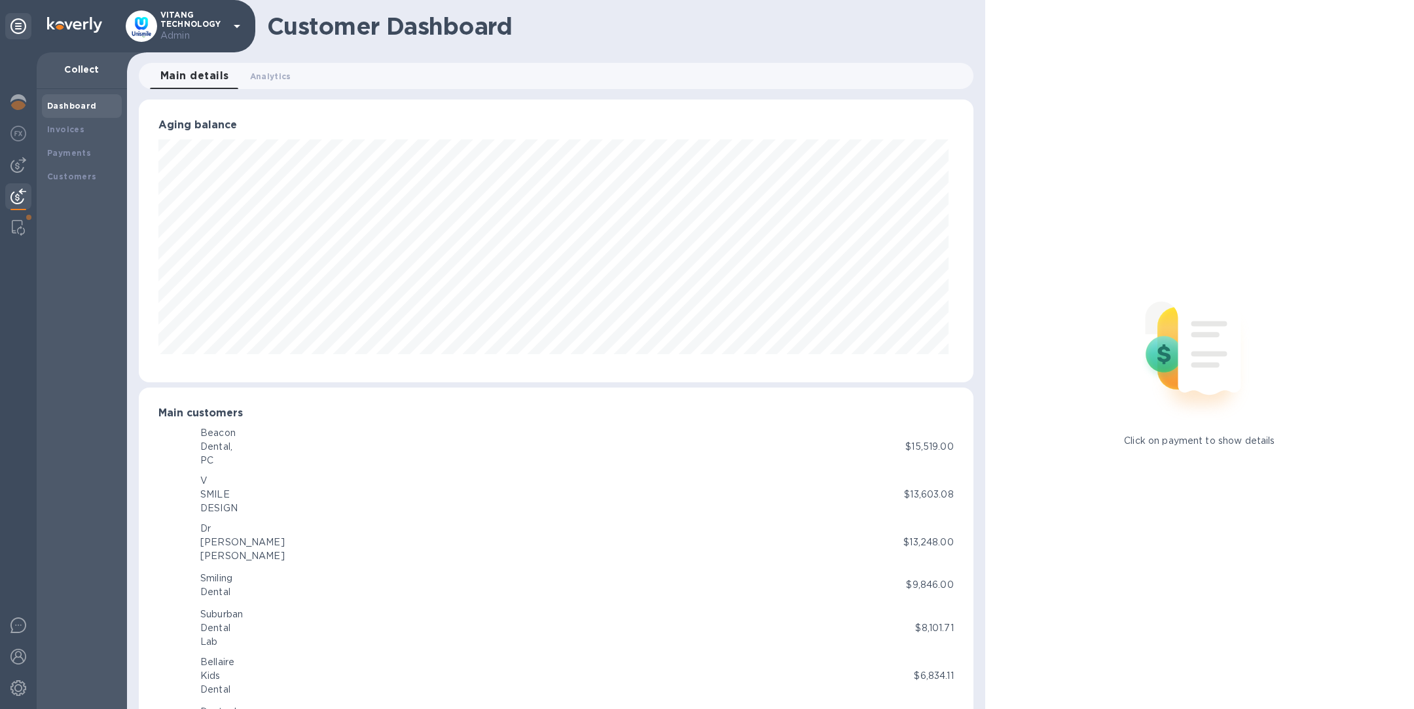
scroll to position [654506, 653959]
click at [80, 130] on b "Invoices" at bounding box center [65, 129] width 37 height 10
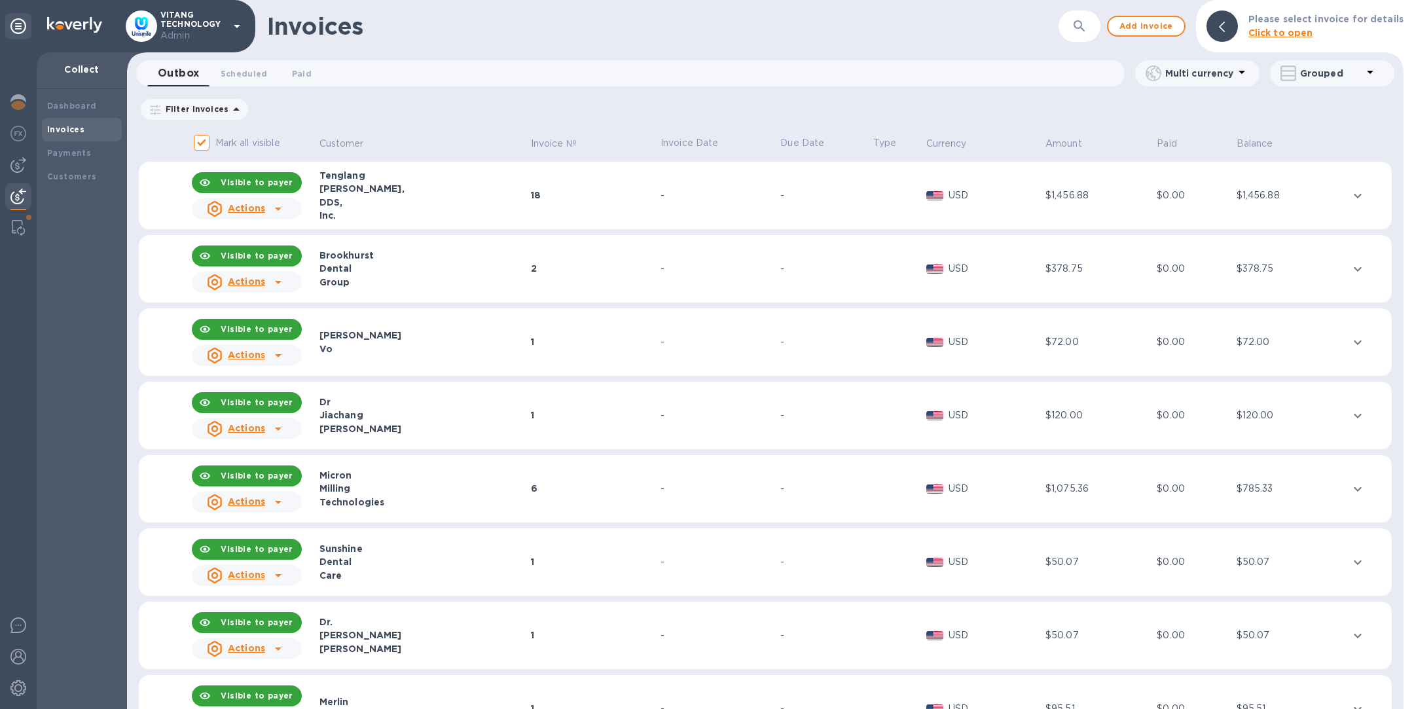
click at [1086, 24] on icon "button" at bounding box center [1080, 26] width 16 height 16
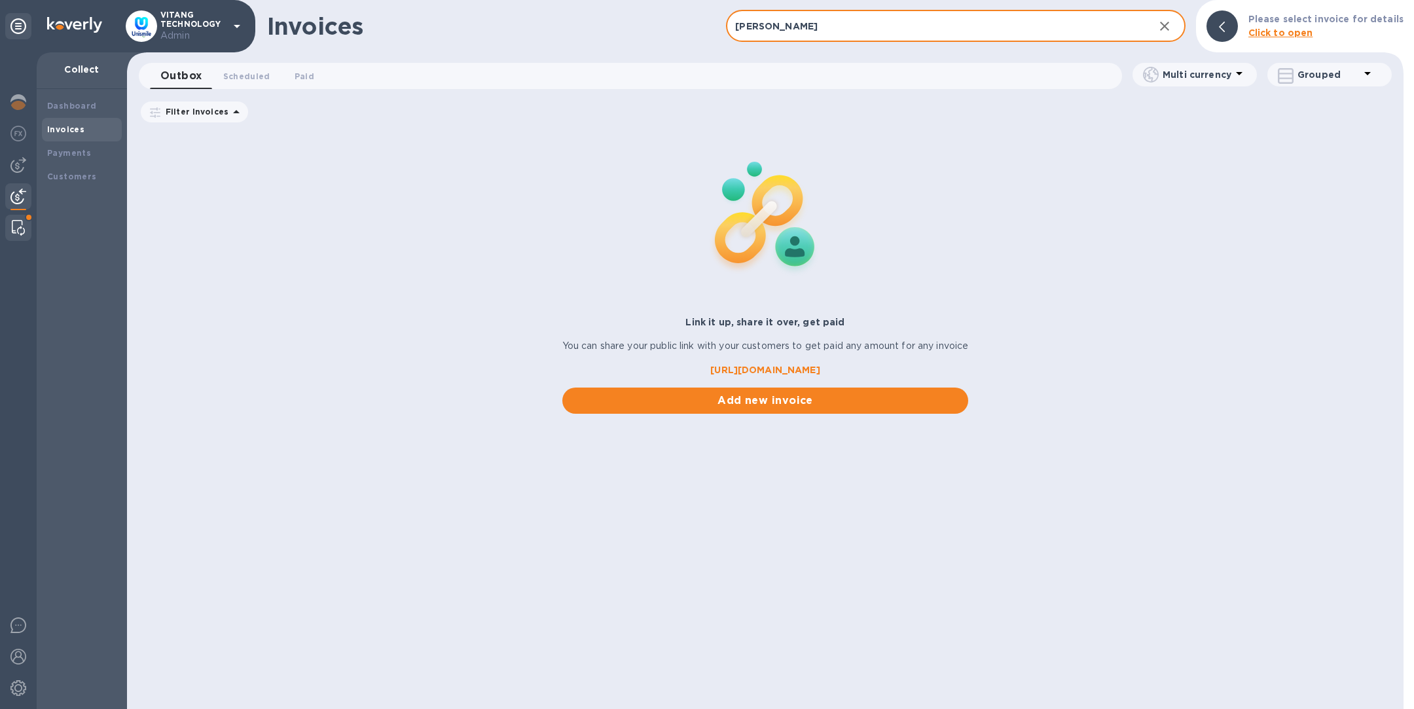
type input "[PERSON_NAME]"
click at [18, 226] on img at bounding box center [18, 228] width 13 height 16
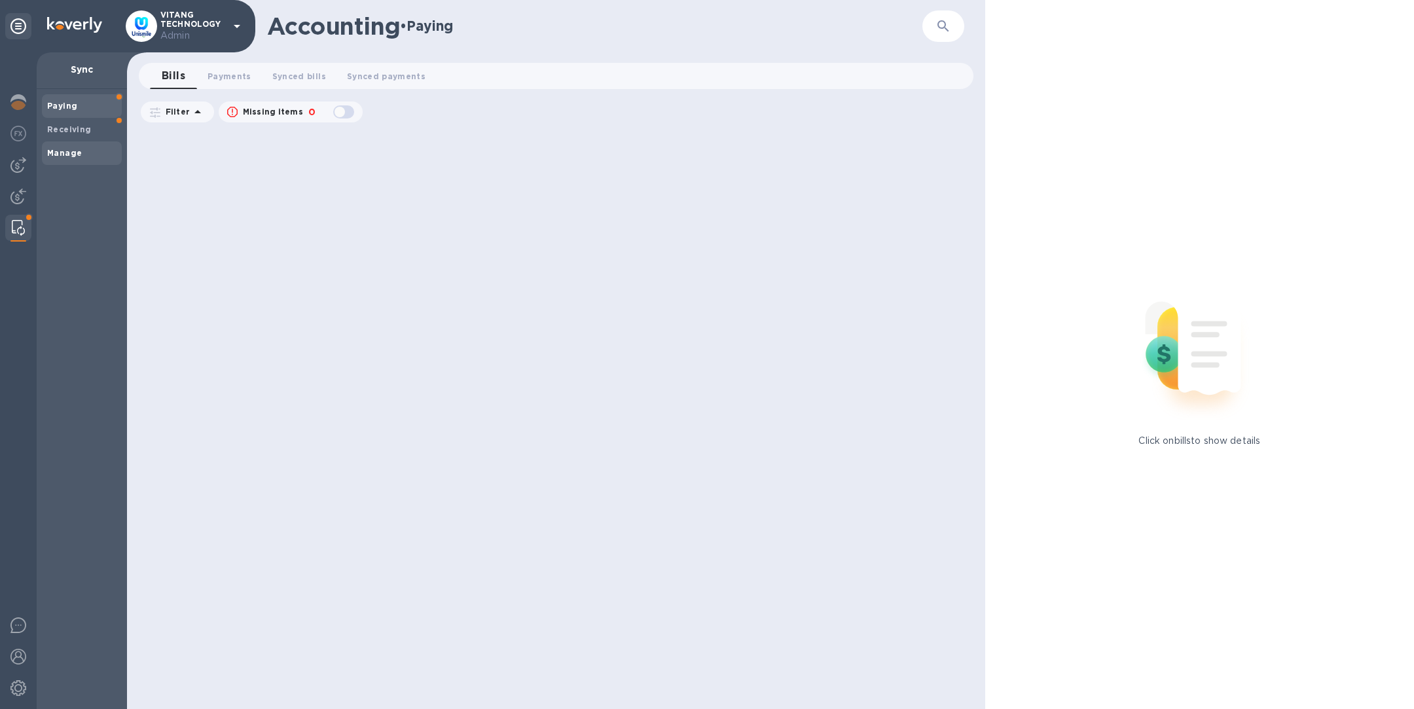
click at [79, 153] on b "Manage" at bounding box center [64, 153] width 35 height 10
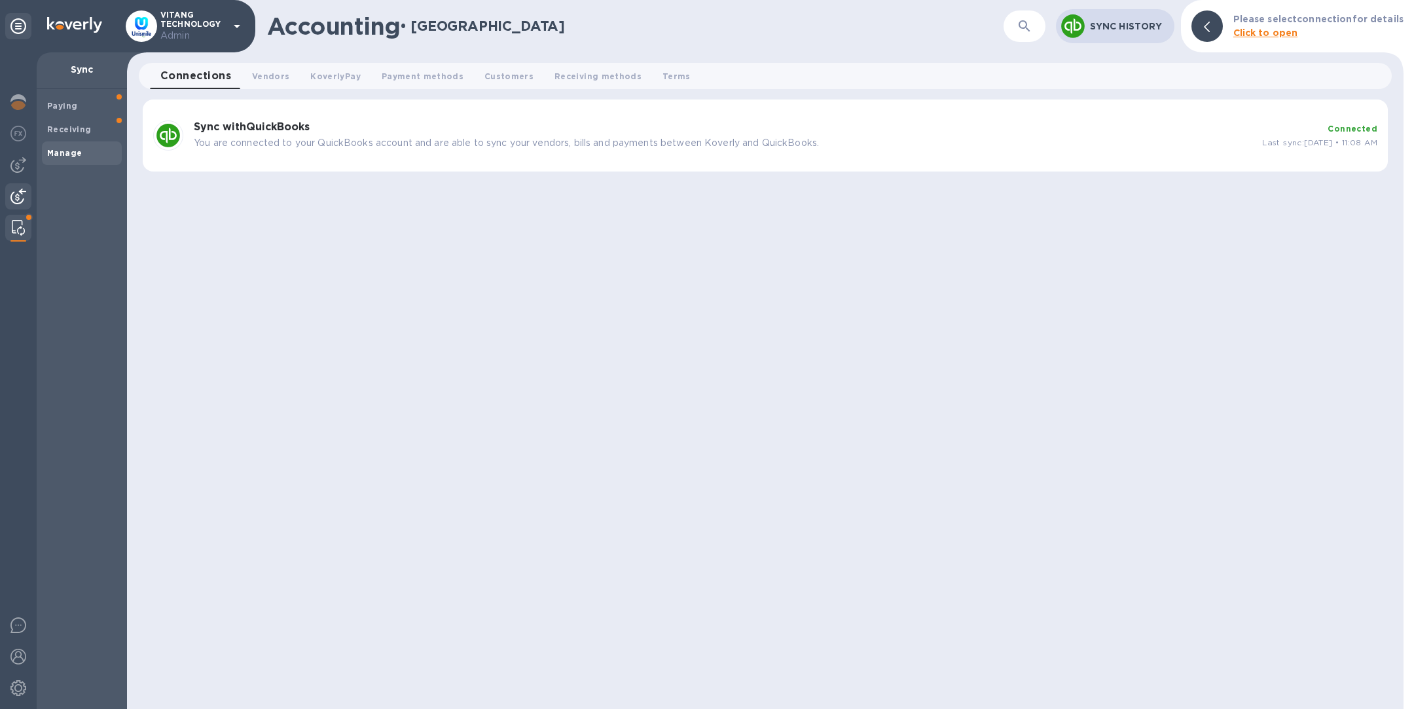
click at [22, 197] on img at bounding box center [18, 197] width 16 height 16
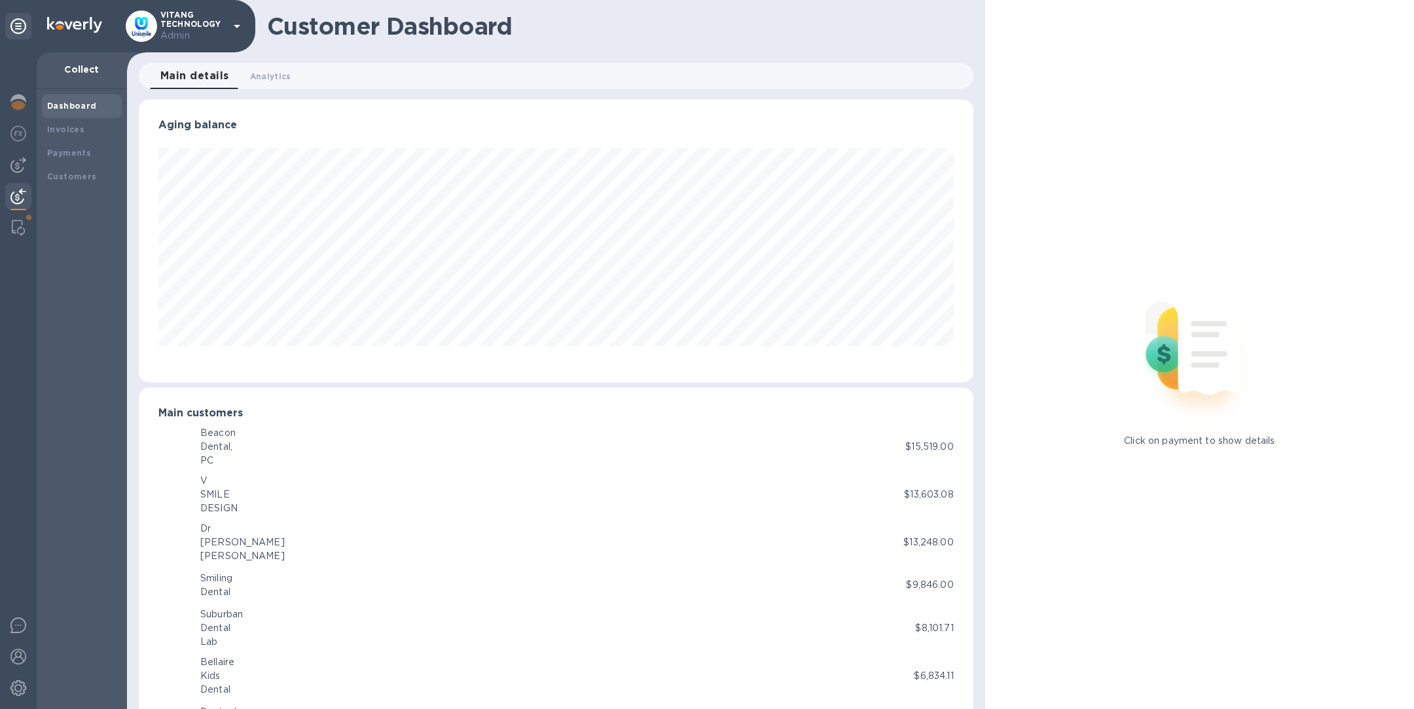
scroll to position [654506, 653959]
click at [18, 230] on img at bounding box center [18, 228] width 13 height 16
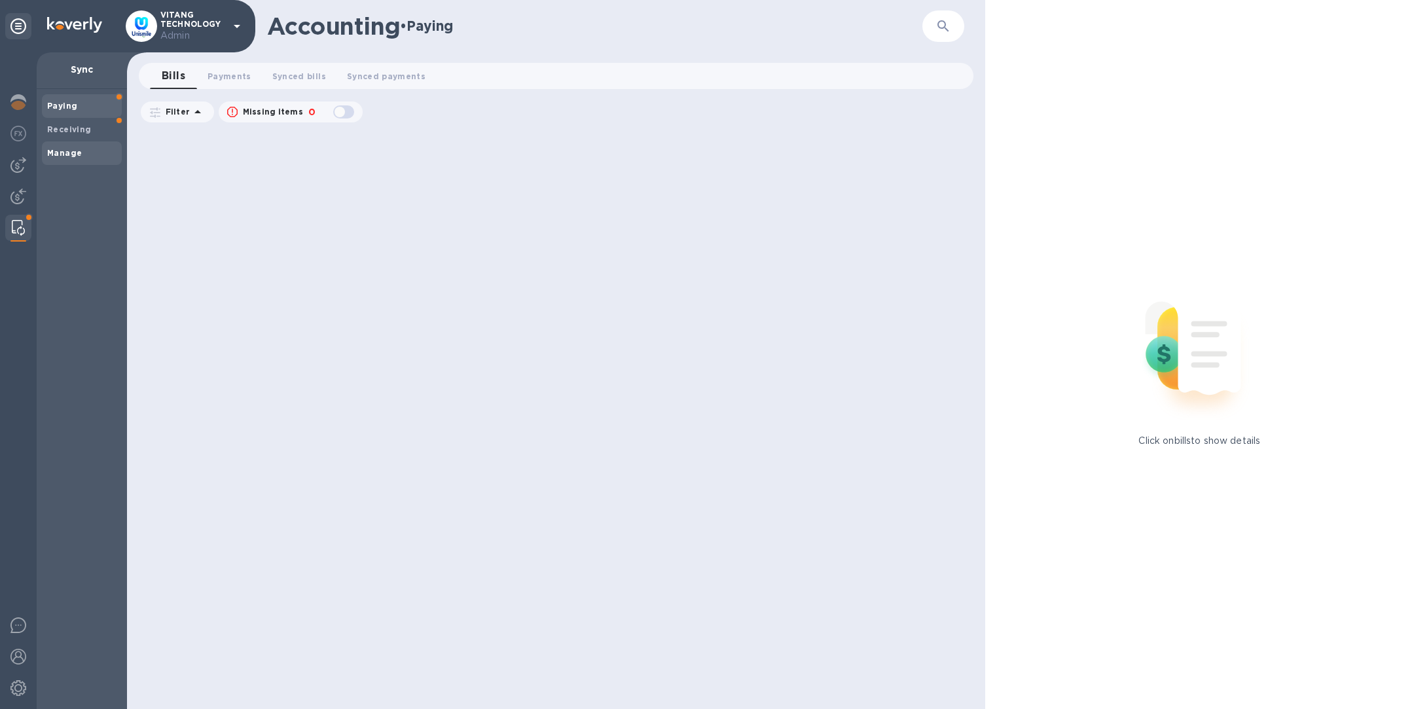
click at [88, 156] on span "Manage" at bounding box center [81, 153] width 69 height 13
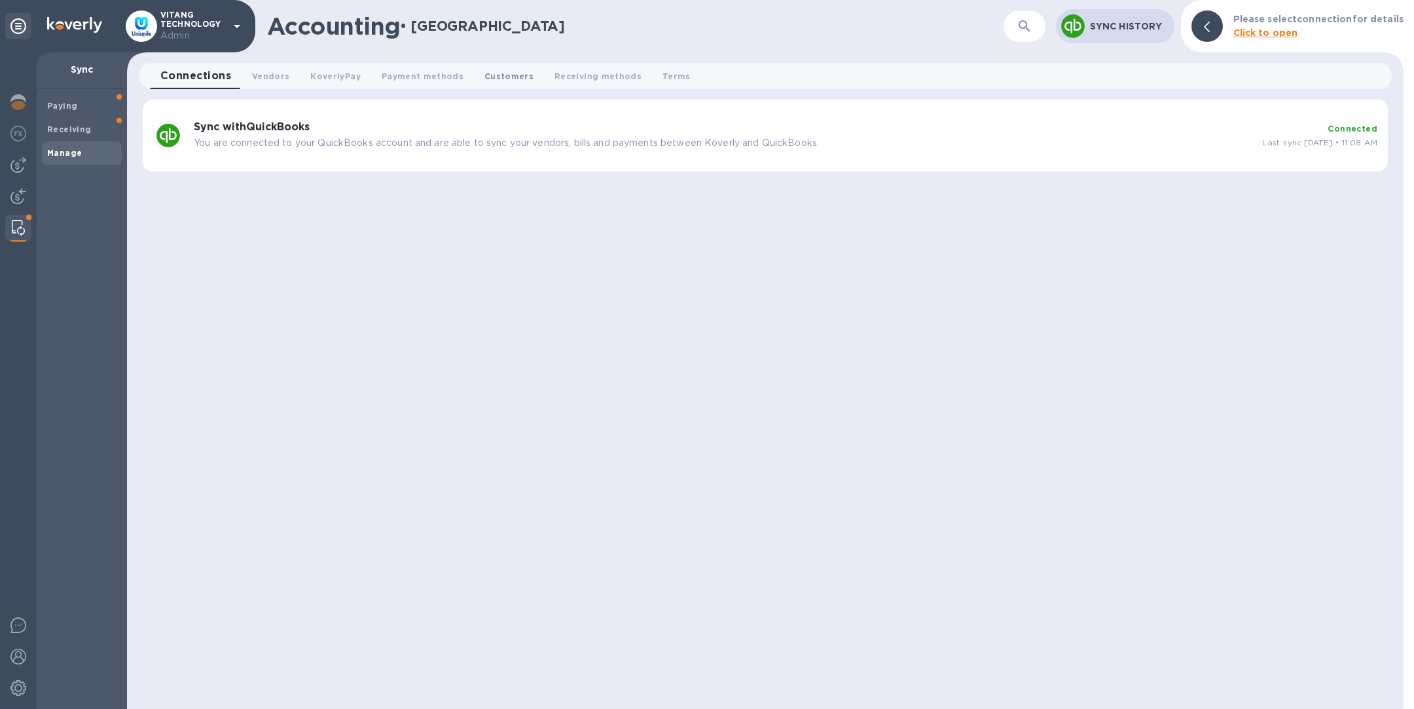
click at [504, 85] on button "Customers 0" at bounding box center [509, 76] width 70 height 26
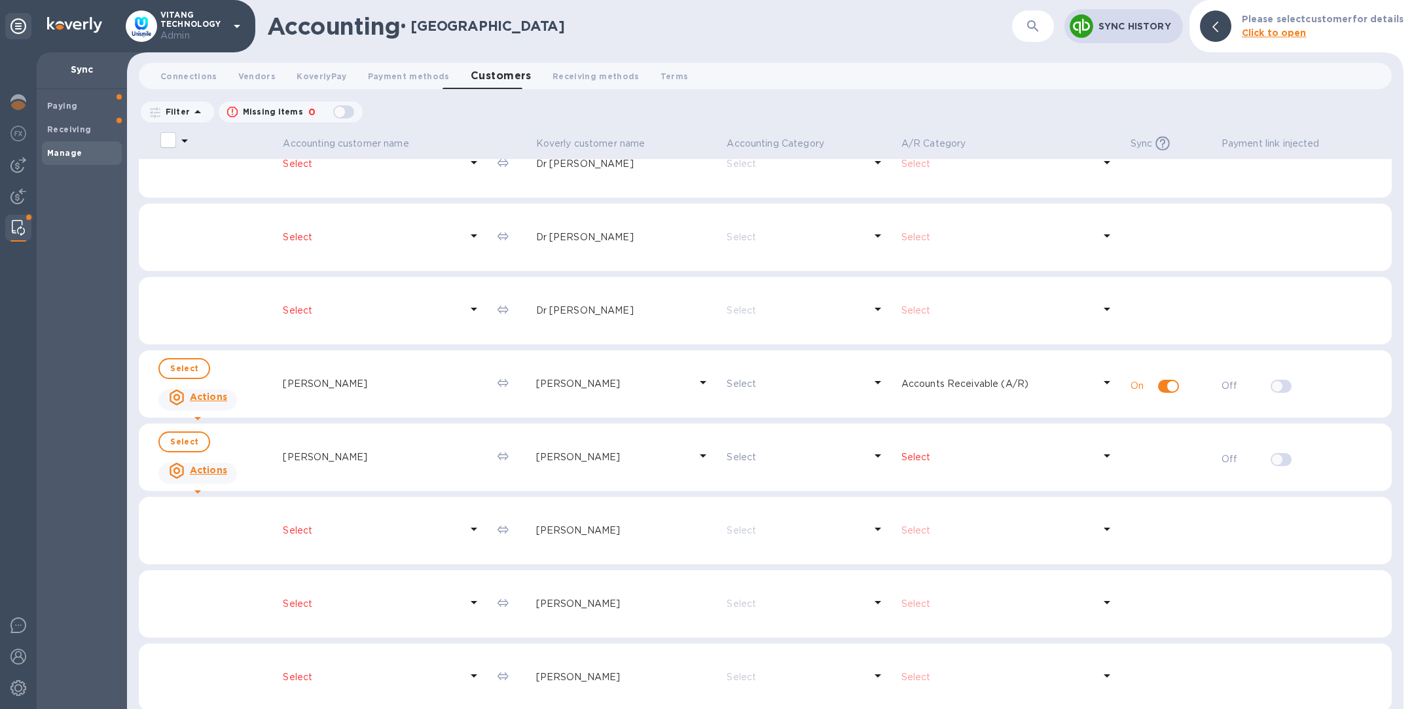
scroll to position [14941, 0]
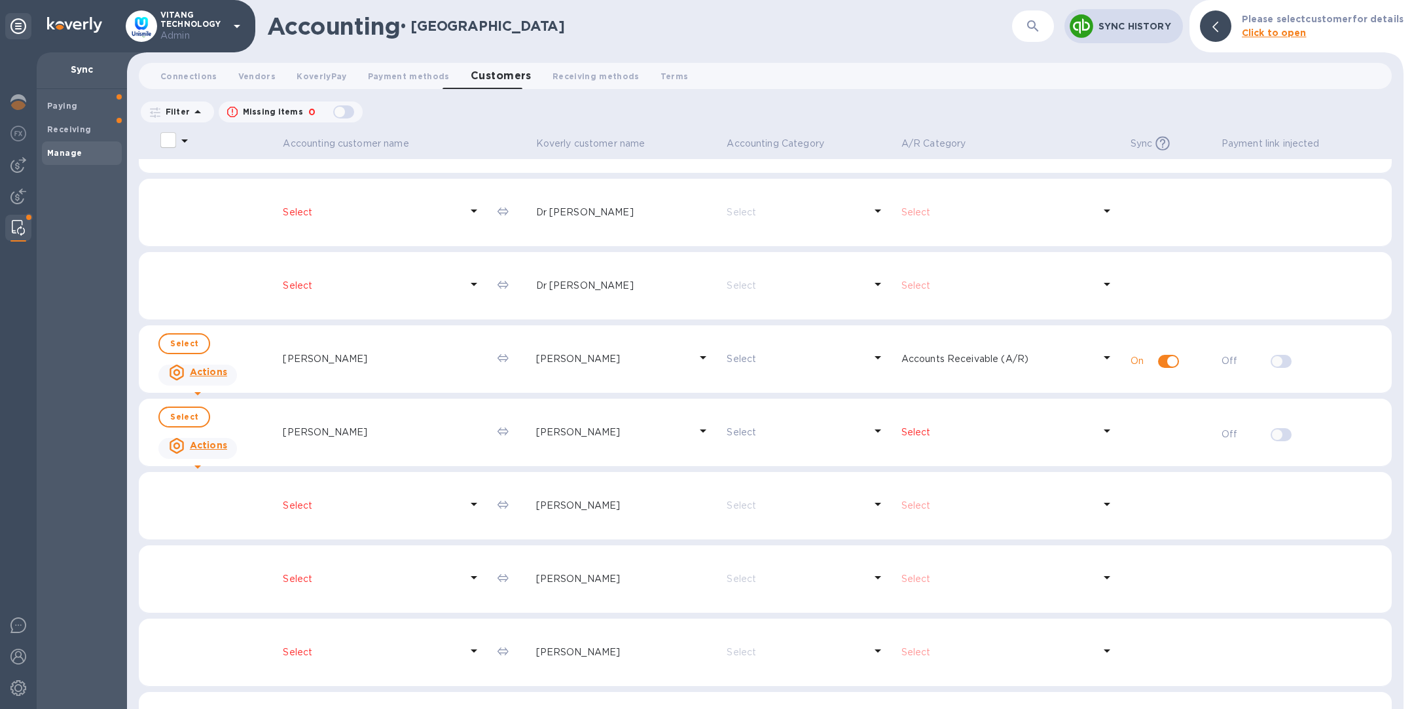
click at [1025, 25] on button "button" at bounding box center [1033, 25] width 31 height 31
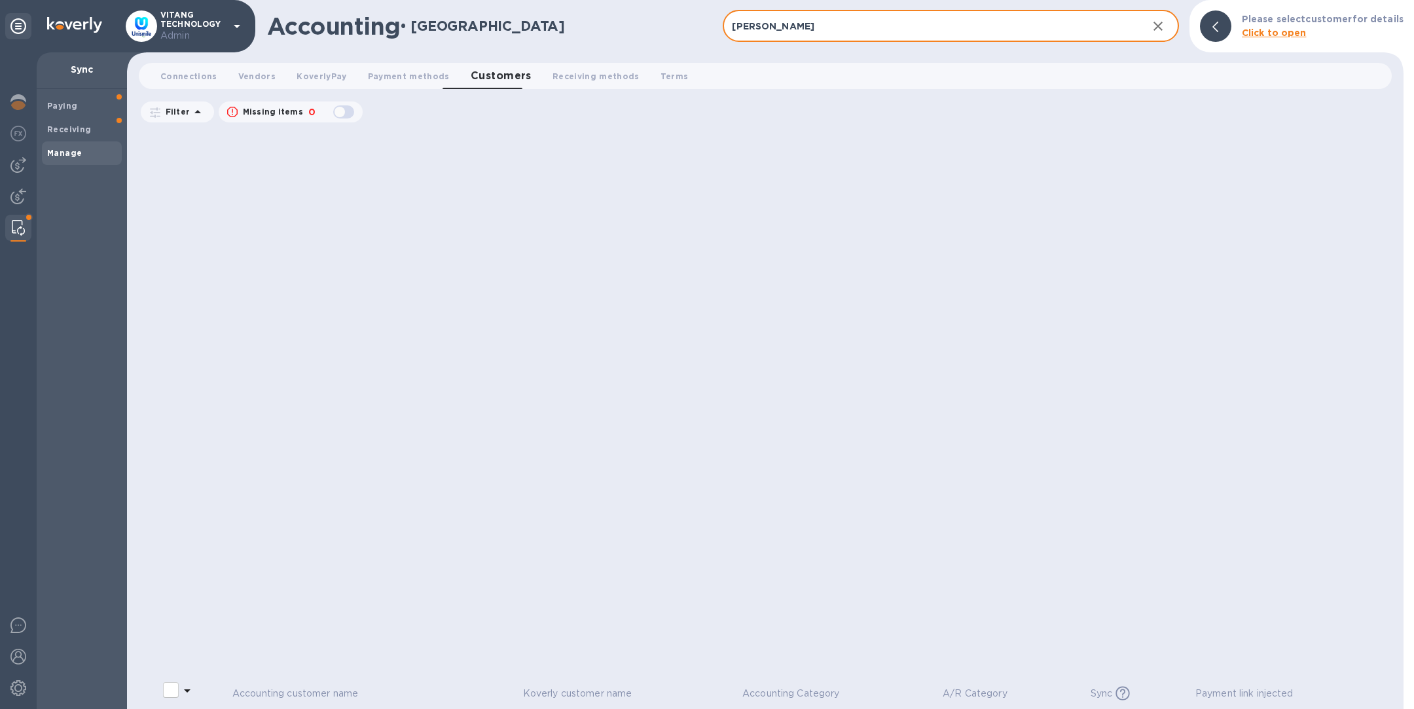
scroll to position [0, 0]
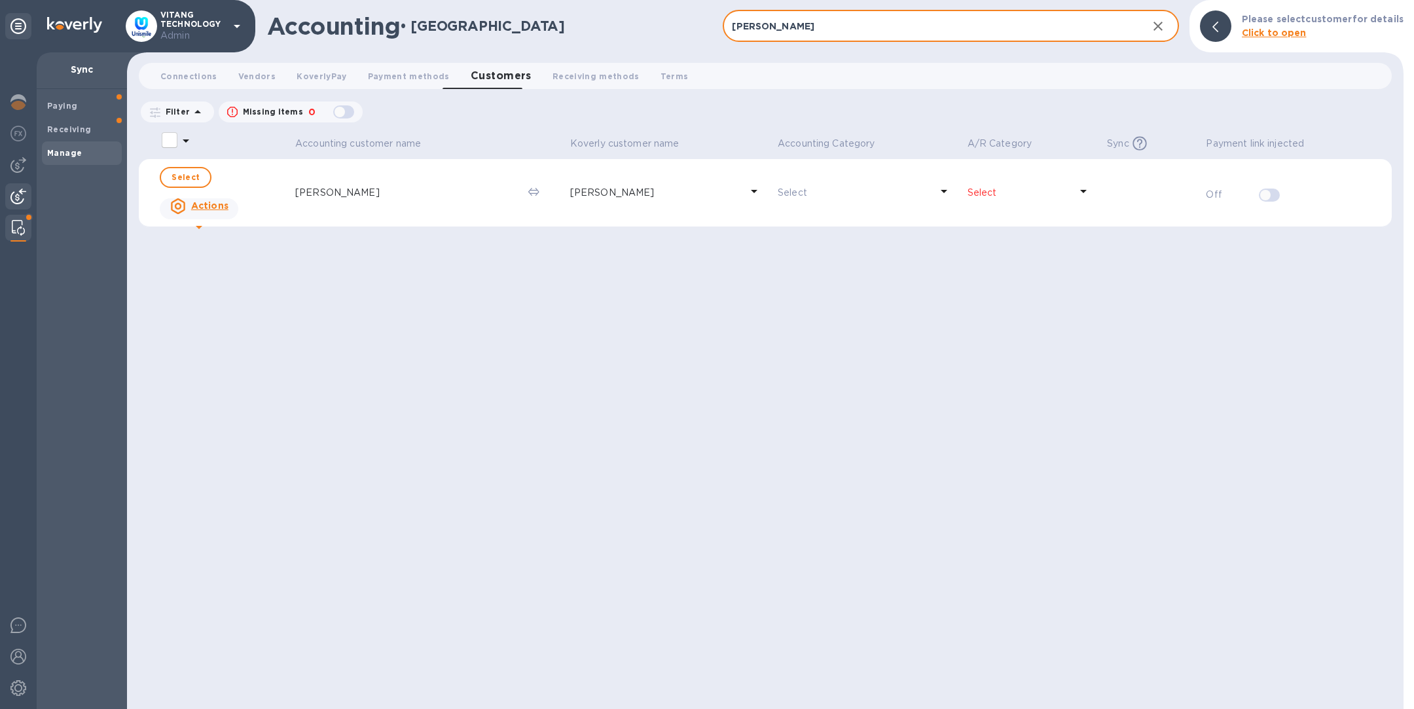
type input "[PERSON_NAME]"
click at [23, 200] on img at bounding box center [18, 197] width 16 height 16
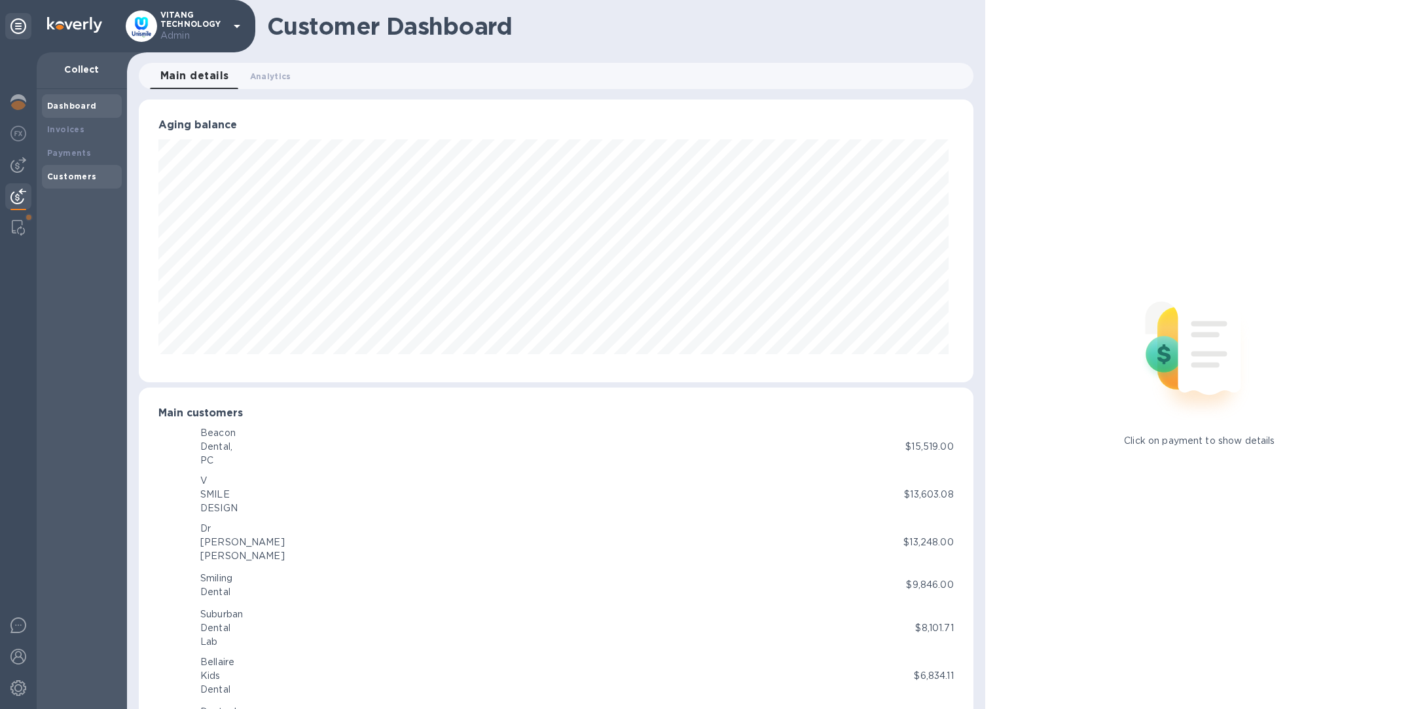
scroll to position [654506, 653959]
click at [81, 179] on b "Customers" at bounding box center [72, 177] width 50 height 10
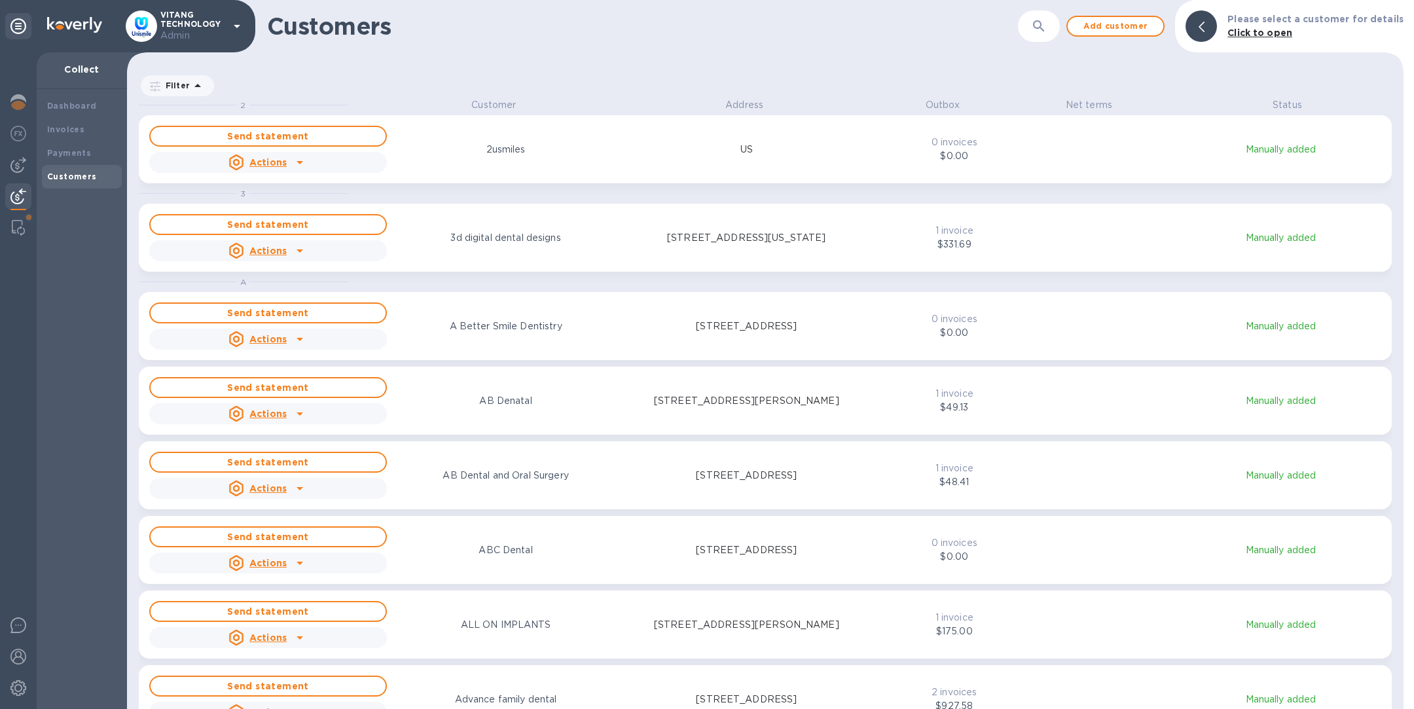
scroll to position [595, 1272]
click at [1047, 31] on icon "button" at bounding box center [1039, 26] width 16 height 16
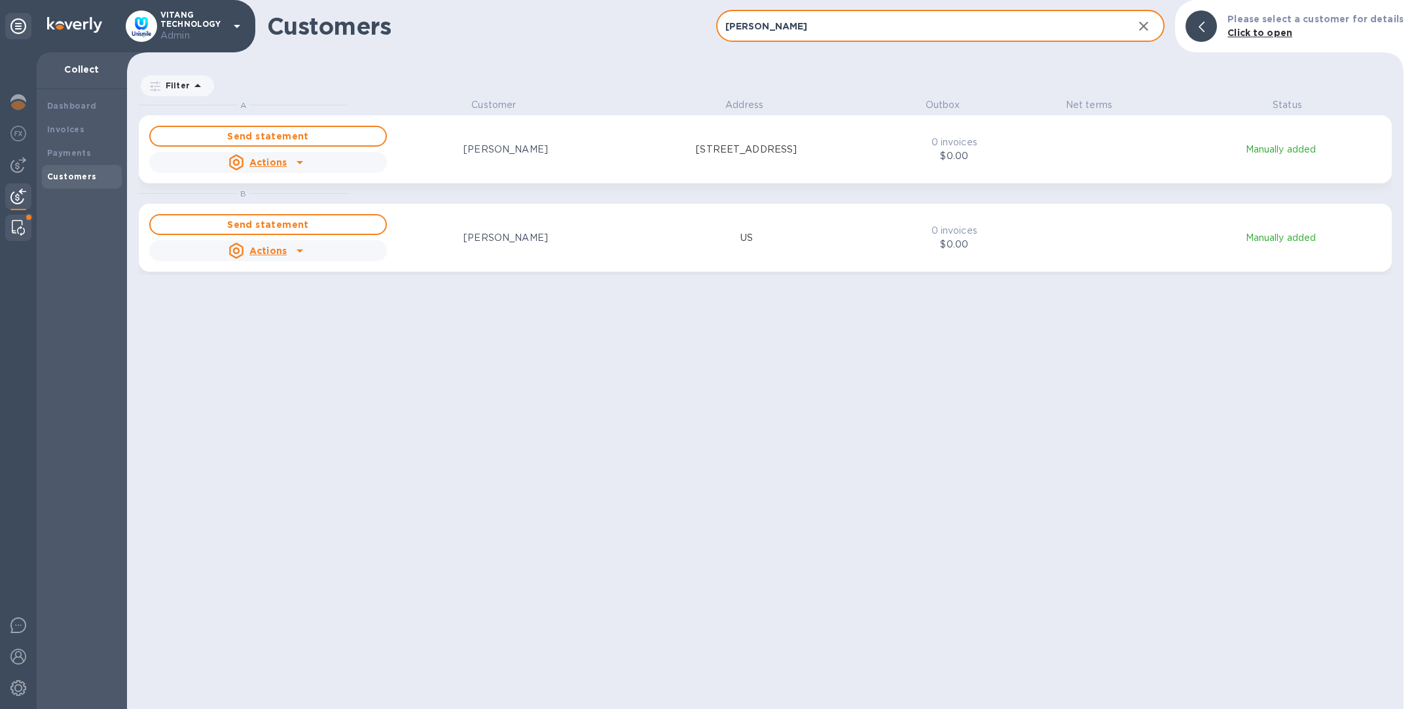
type input "[PERSON_NAME]"
click at [13, 225] on img at bounding box center [18, 228] width 13 height 16
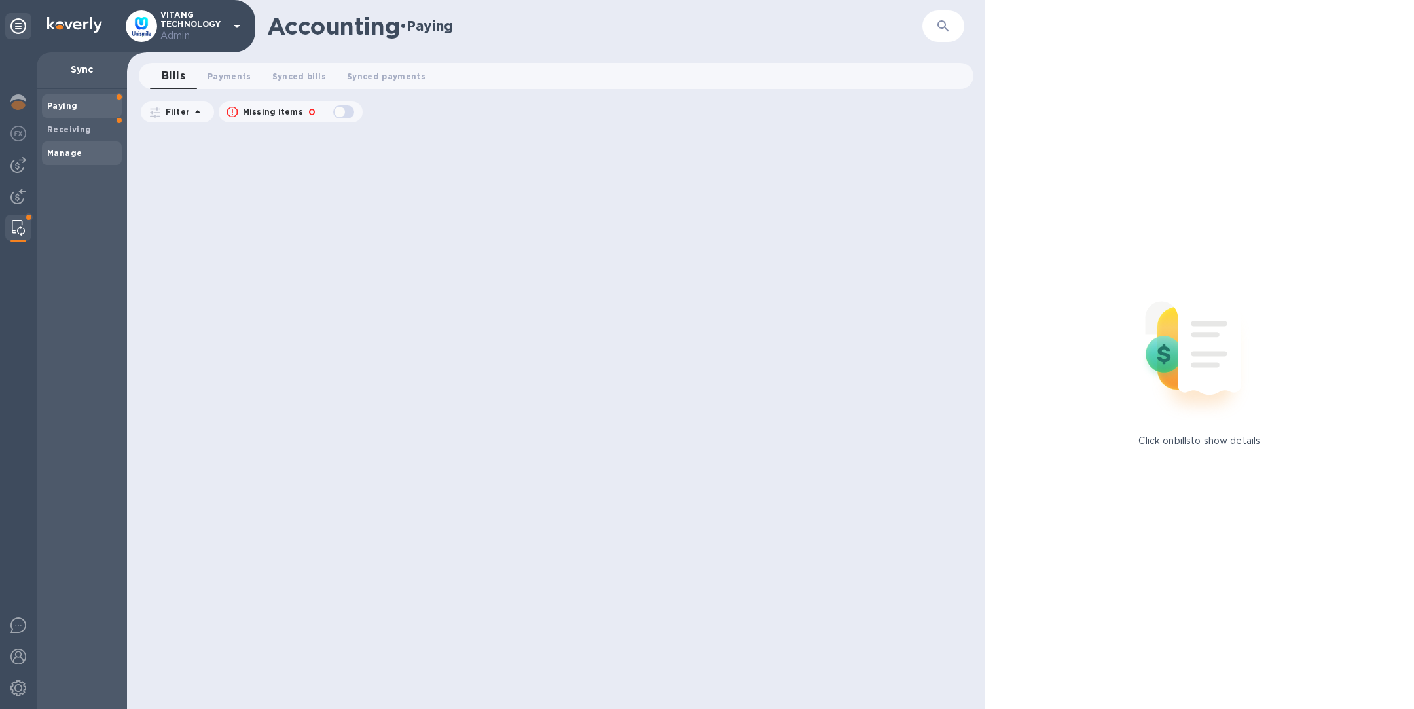
click at [105, 141] on div "Manage" at bounding box center [82, 153] width 80 height 24
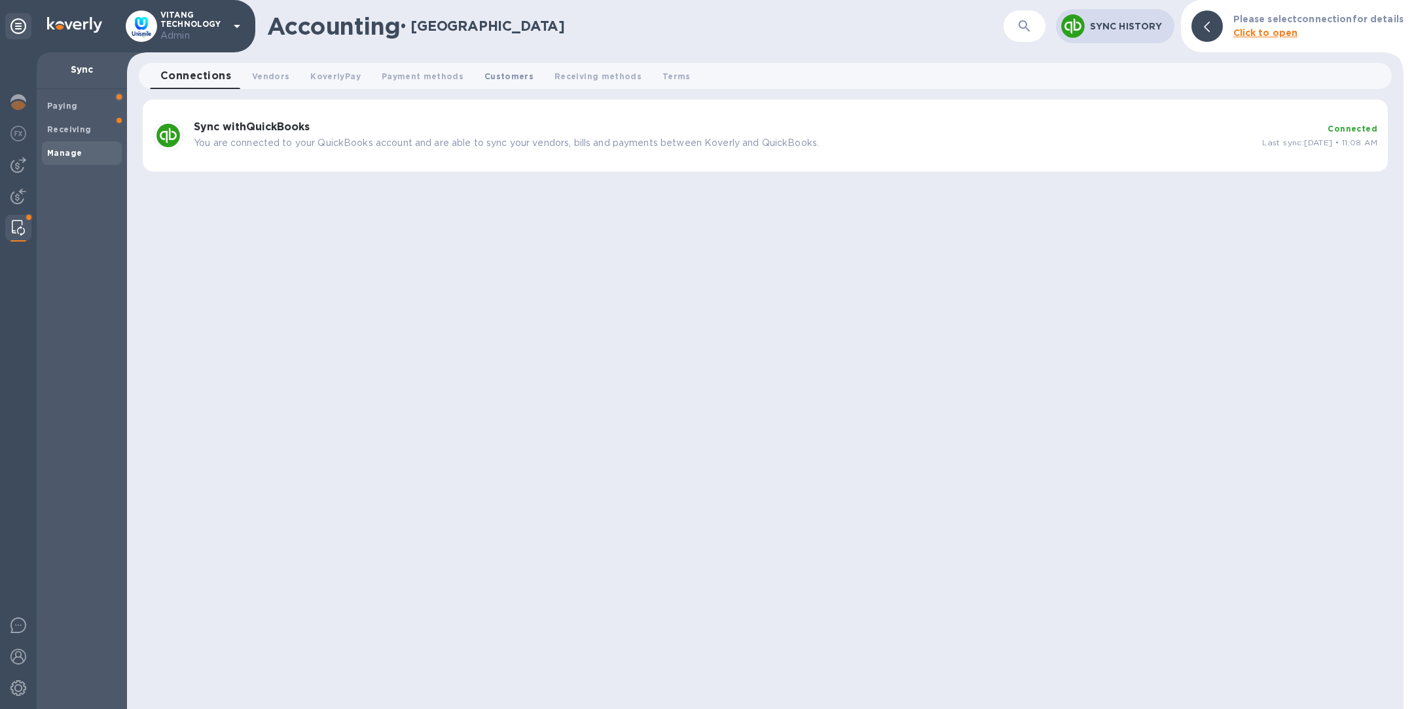
click at [508, 80] on span "Customers 0" at bounding box center [509, 76] width 49 height 14
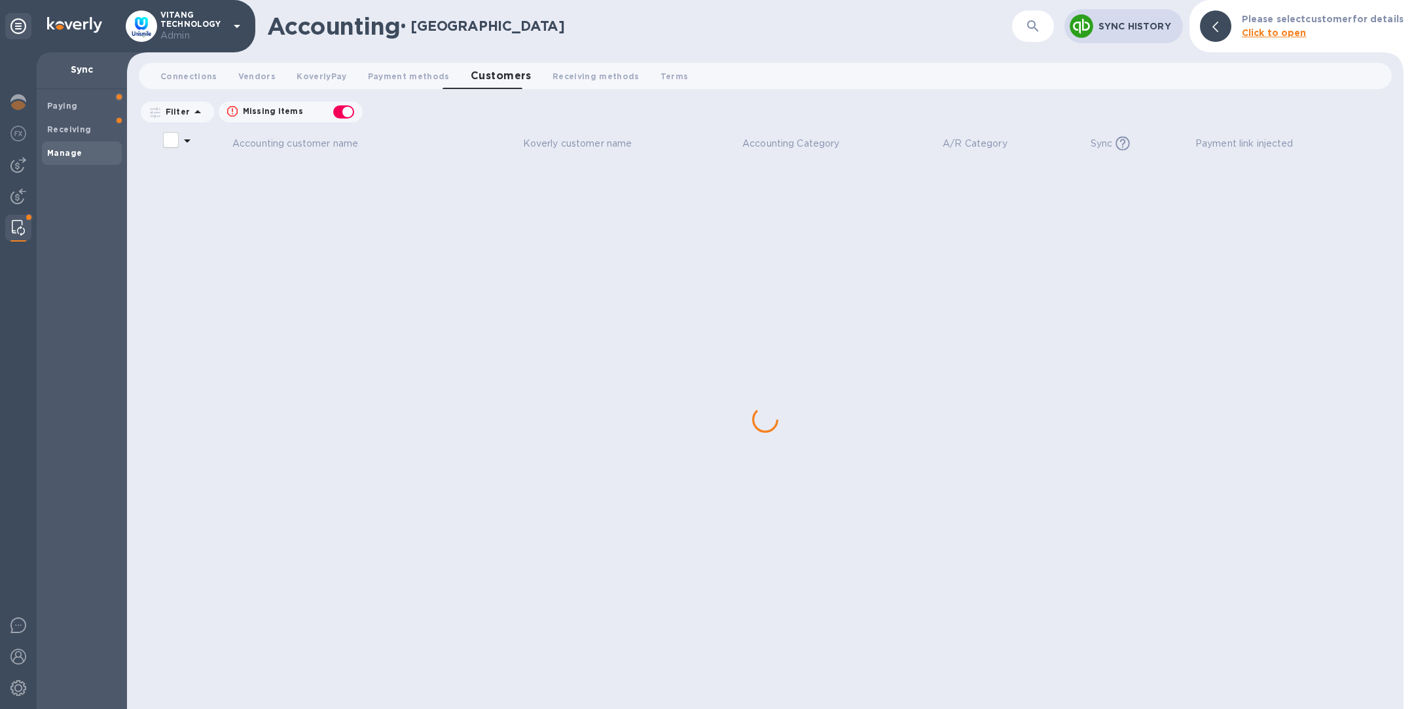
checkbox input "false"
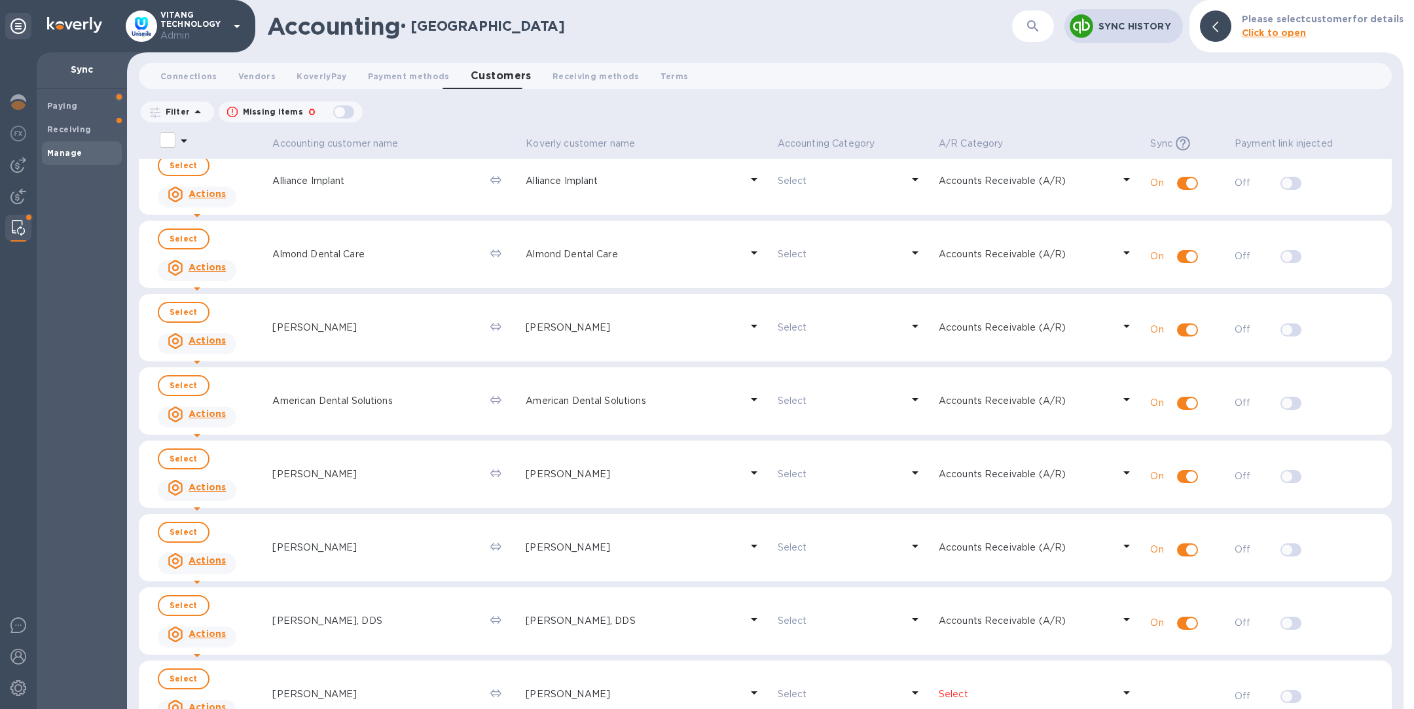
scroll to position [892, 0]
click at [173, 141] on input "select all desserts" at bounding box center [168, 140] width 28 height 28
checkbox input "false"
click at [880, 115] on div "Filter Missing items 0 Accounting Category: A/P Category: Sync: All" at bounding box center [765, 112] width 1253 height 25
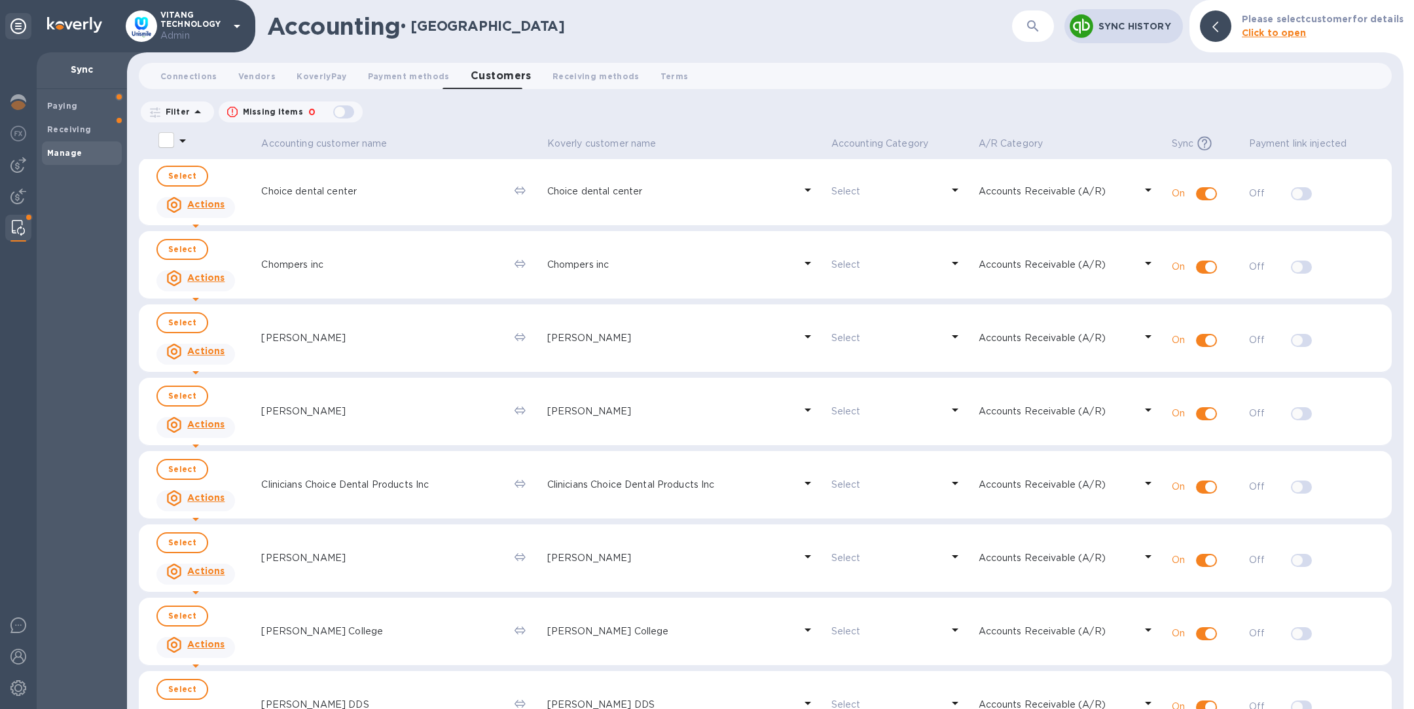
scroll to position [5137, 0]
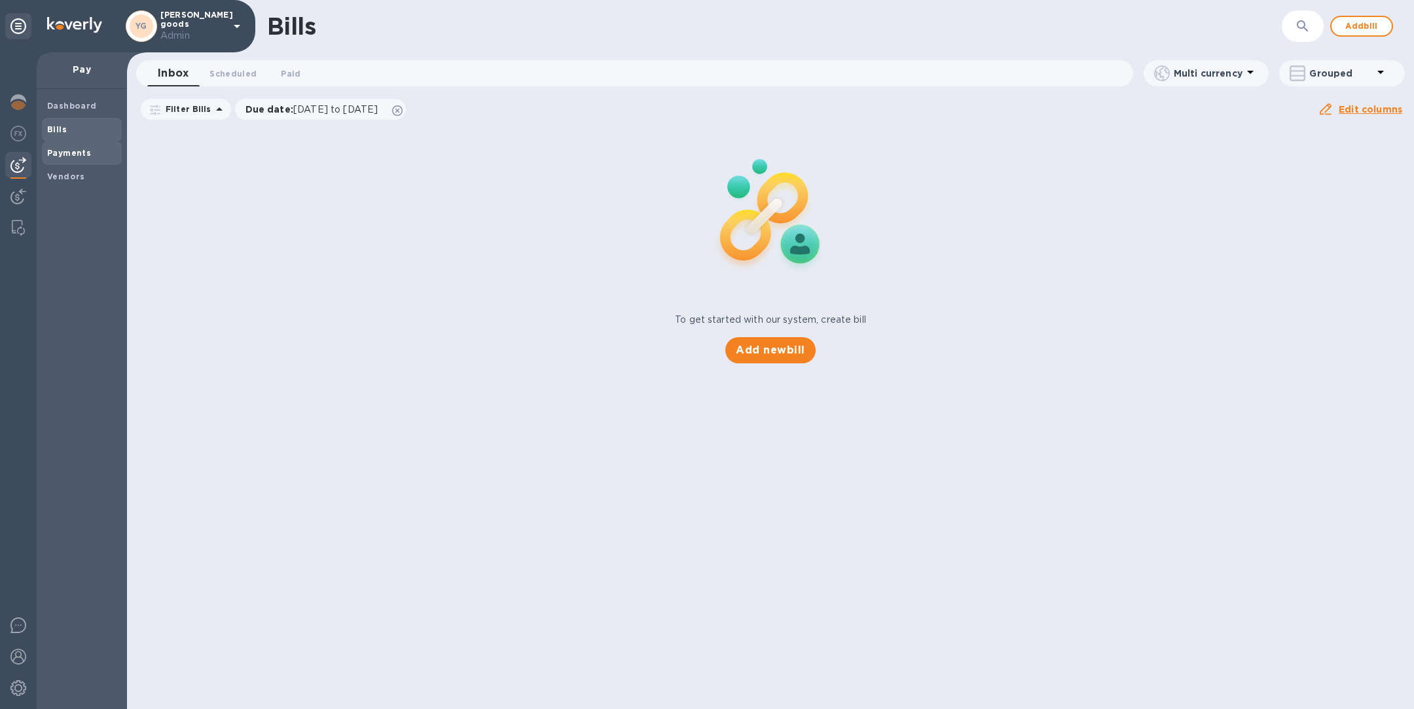
click at [65, 153] on b "Payments" at bounding box center [69, 153] width 44 height 10
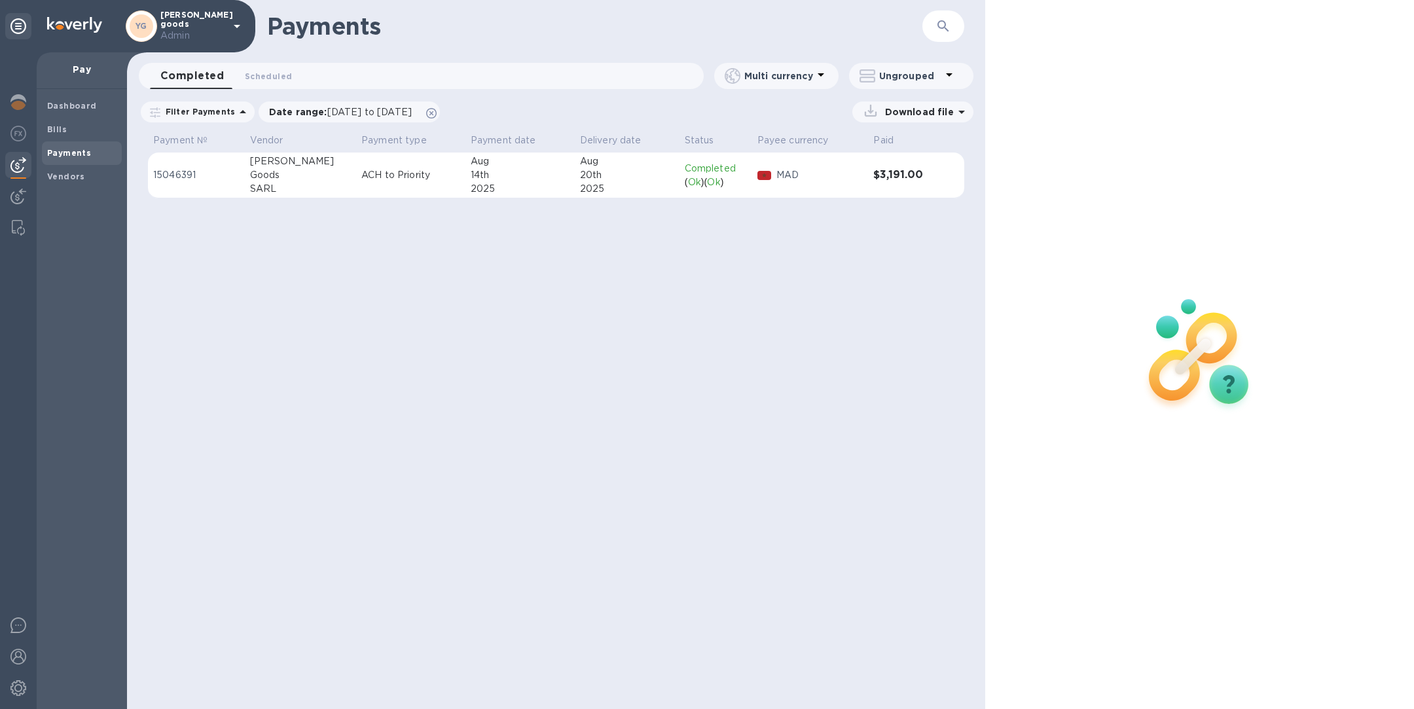
click at [372, 175] on p "ACH to Priority" at bounding box center [410, 175] width 99 height 14
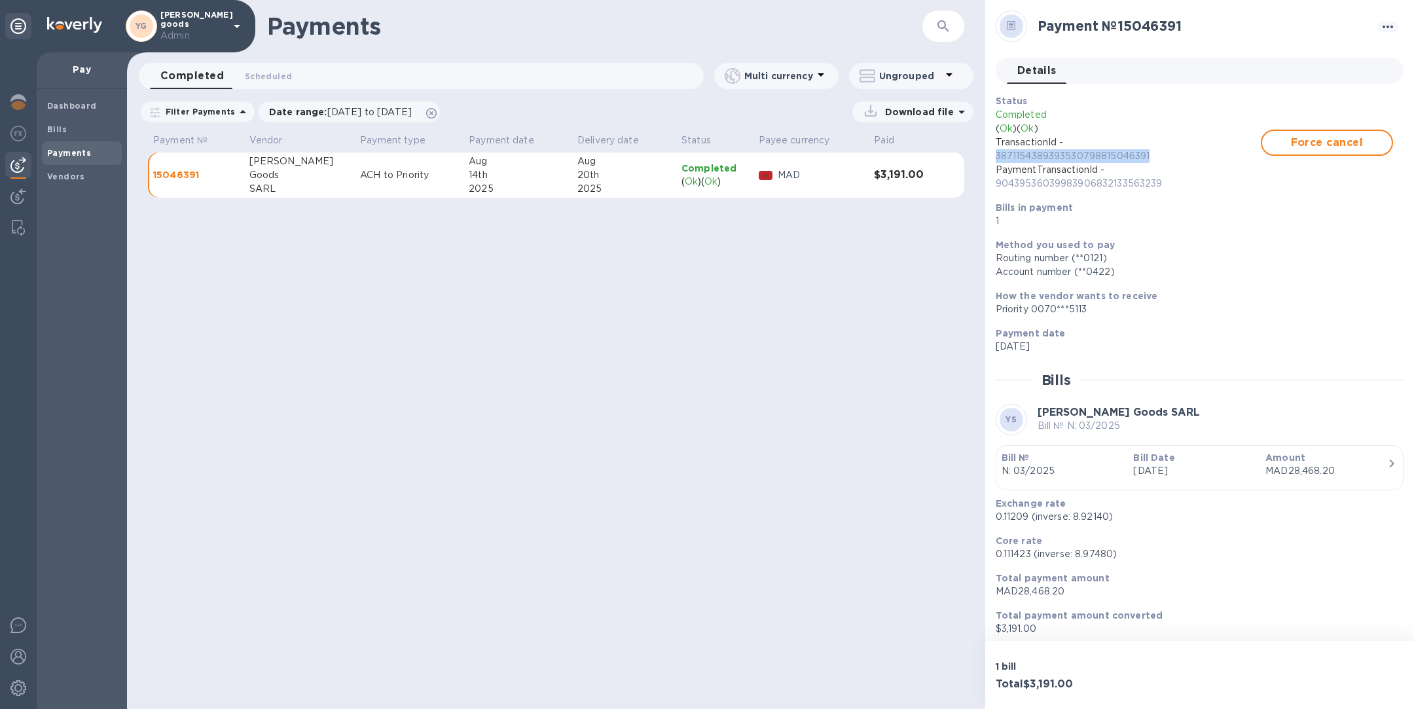
drag, startPoint x: 1160, startPoint y: 156, endPoint x: 985, endPoint y: 155, distance: 175.5
click at [985, 156] on div "Payment № 15046391 Details 0 Status Completed ( Ok ) ( Ok ) TransactionId - 387…" at bounding box center [1199, 320] width 429 height 641
copy p "3871154389393530798815046391"
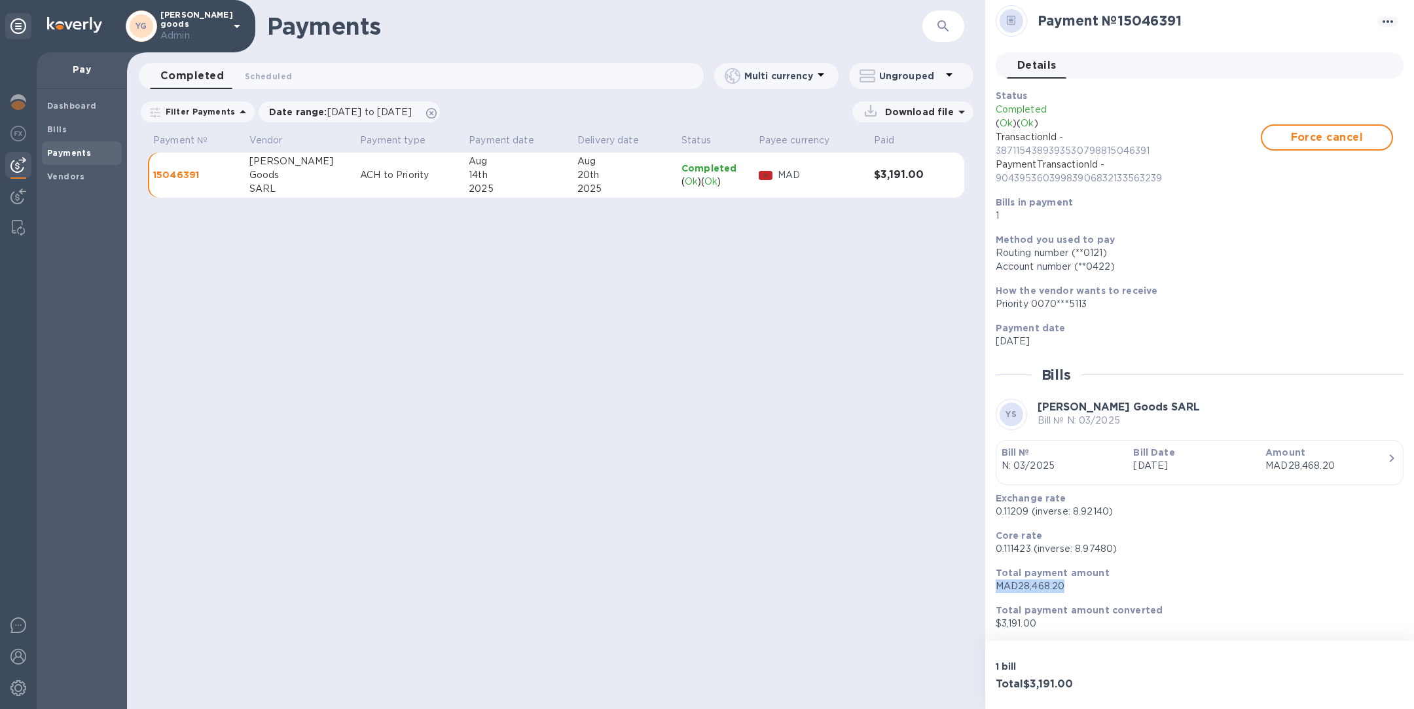
drag, startPoint x: 1063, startPoint y: 584, endPoint x: 986, endPoint y: 580, distance: 77.4
click at [986, 581] on div "Payment № 15046391 Details 0 Status Completed ( Ok ) ( Ok ) TransactionId - 387…" at bounding box center [1199, 320] width 429 height 641
